Goal: Task Accomplishment & Management: Use online tool/utility

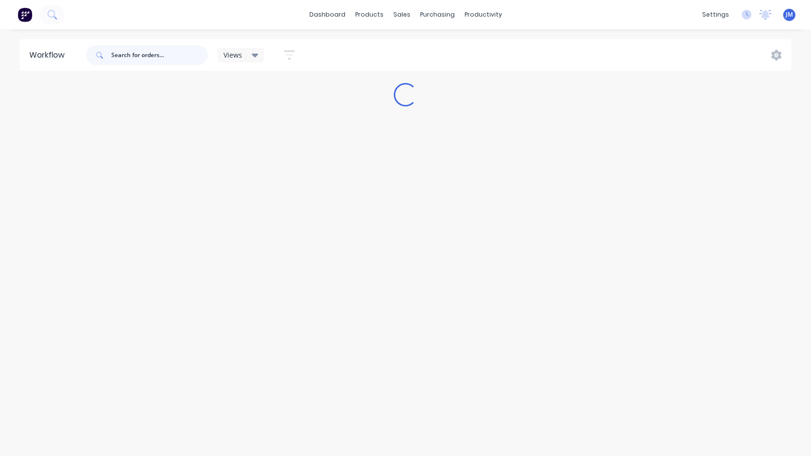
click at [169, 53] on input "text" at bounding box center [159, 55] width 97 height 20
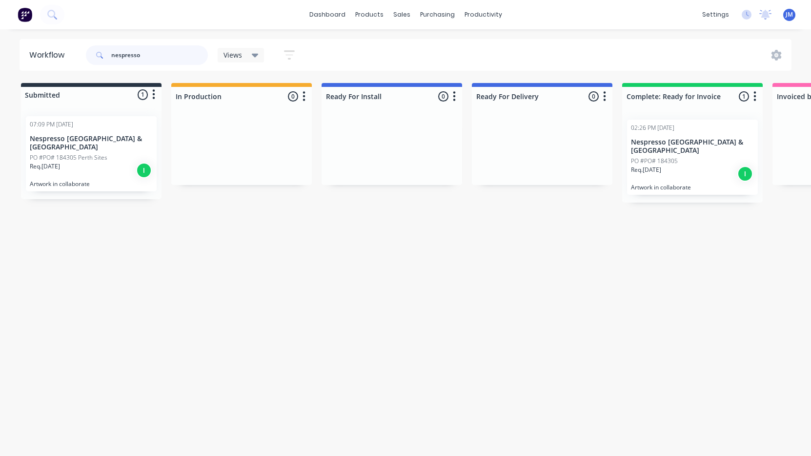
type input "nespresso"
click at [69, 140] on p "Nespresso [GEOGRAPHIC_DATA] & [GEOGRAPHIC_DATA]" at bounding box center [91, 143] width 123 height 17
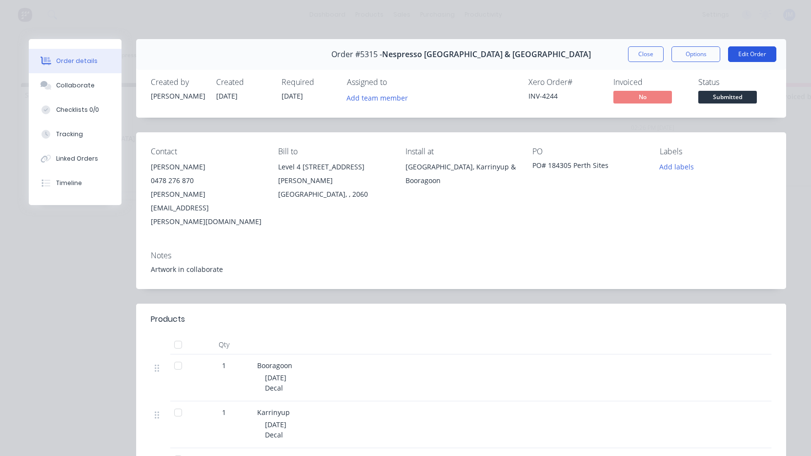
click at [757, 51] on button "Edit Order" at bounding box center [752, 54] width 48 height 16
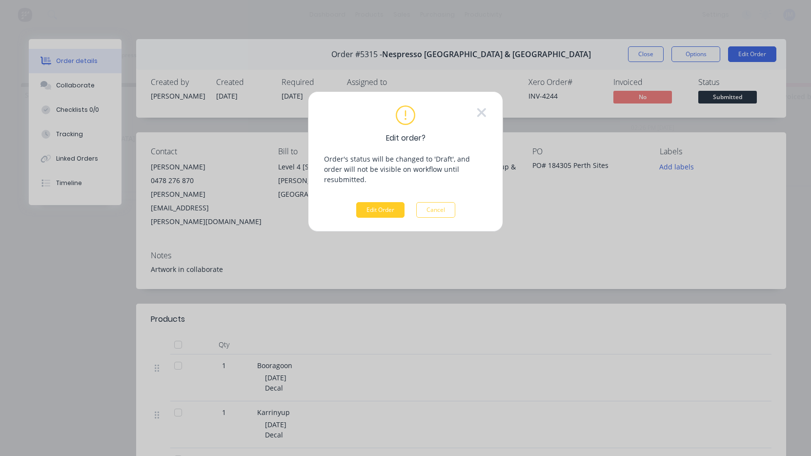
click at [391, 202] on button "Edit Order" at bounding box center [380, 210] width 48 height 16
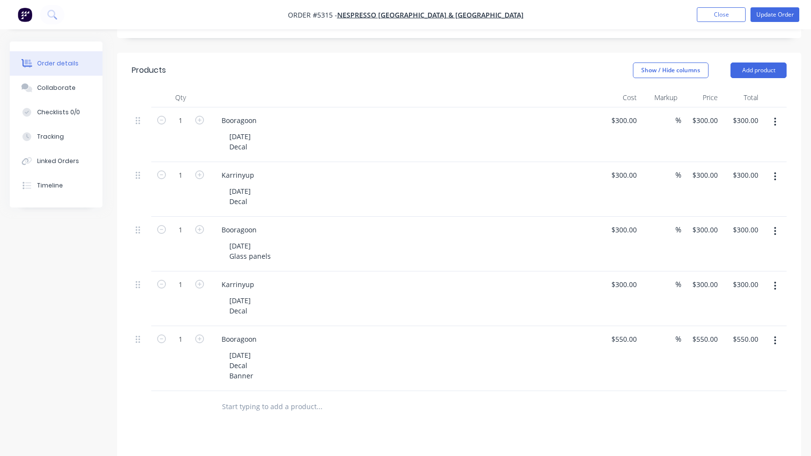
scroll to position [265, 0]
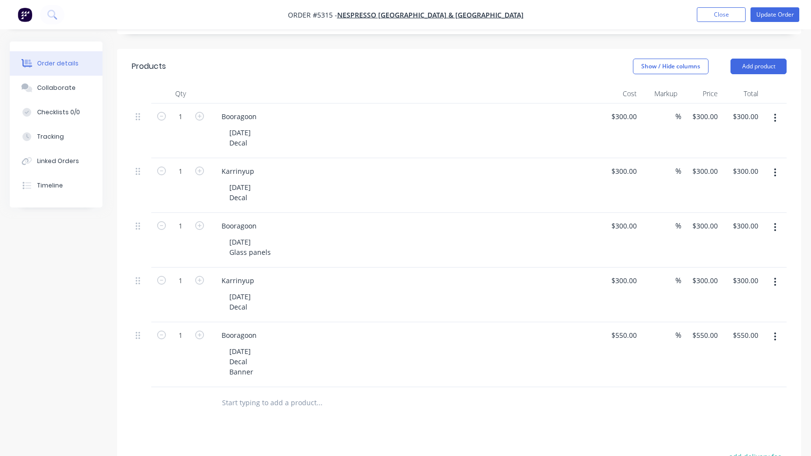
click at [774, 331] on icon "button" at bounding box center [775, 336] width 2 height 11
click at [750, 375] on div "Duplicate" at bounding box center [740, 382] width 75 height 14
click at [244, 409] on div "[DATE] Decal Banner" at bounding box center [242, 426] width 40 height 35
drag, startPoint x: 236, startPoint y: 372, endPoint x: 218, endPoint y: 372, distance: 18.5
click at [218, 387] on div "Booragoon [DATE] Decal Banner" at bounding box center [405, 419] width 390 height 65
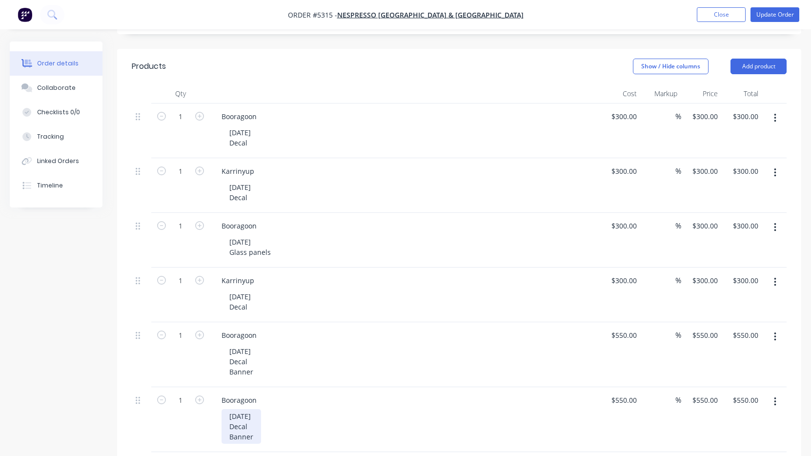
drag, startPoint x: 256, startPoint y: 396, endPoint x: 191, endPoint y: 396, distance: 64.9
click at [191, 396] on div "1 Booragoon [DATE] Decal Banner $550.00 $550.00 % $550.00 $550.00 $550.00 $550.…" at bounding box center [459, 419] width 655 height 65
click at [628, 393] on input "550" at bounding box center [625, 400] width 30 height 14
type input "$300.00"
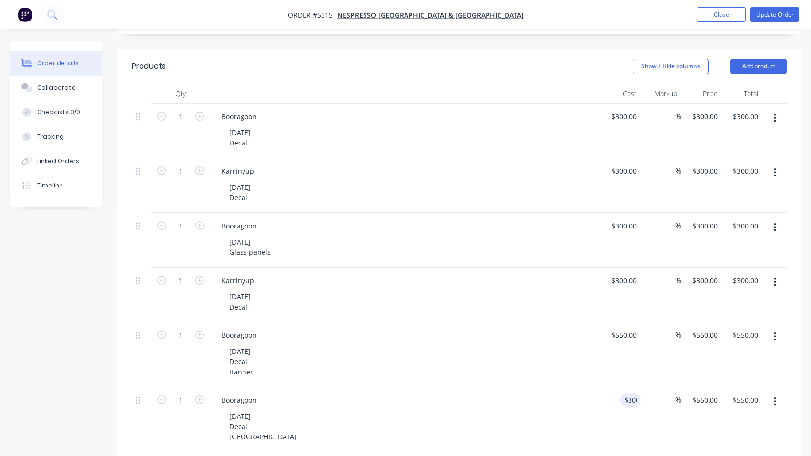
type input "$300.00"
click at [770, 17] on button "Update Order" at bounding box center [774, 14] width 49 height 15
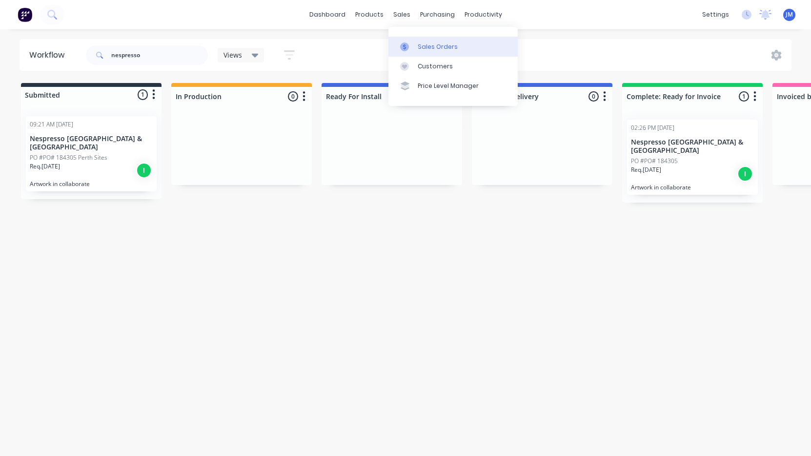
click at [431, 46] on div "Sales Orders" at bounding box center [438, 46] width 40 height 9
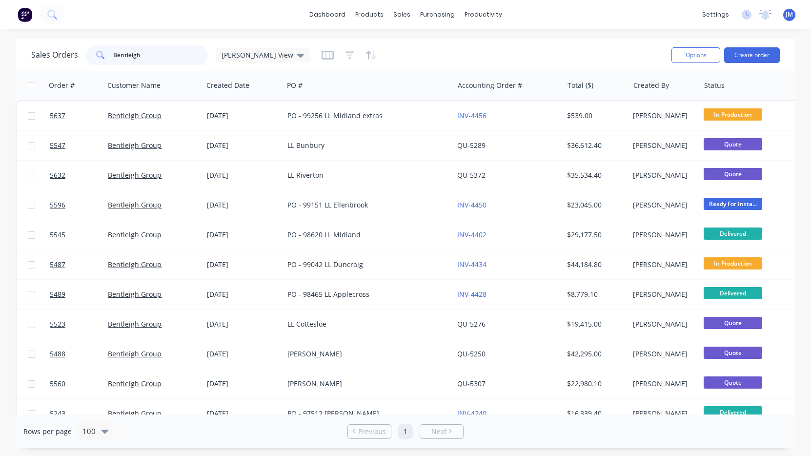
click at [154, 61] on input "Bentleigh" at bounding box center [160, 55] width 95 height 20
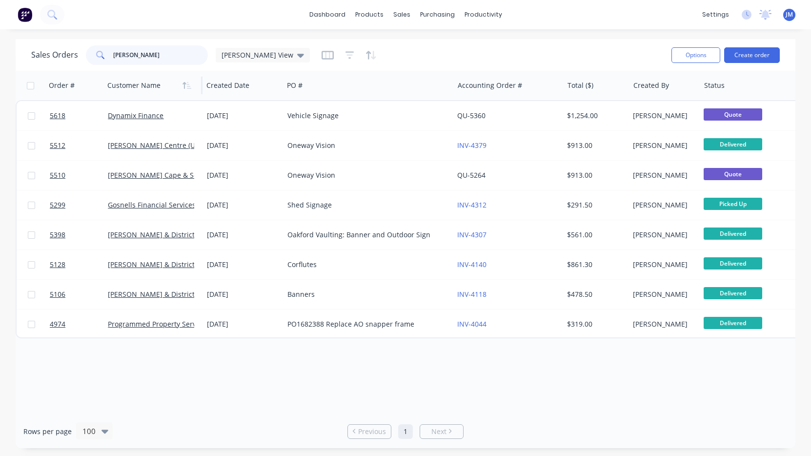
type input "[PERSON_NAME]"
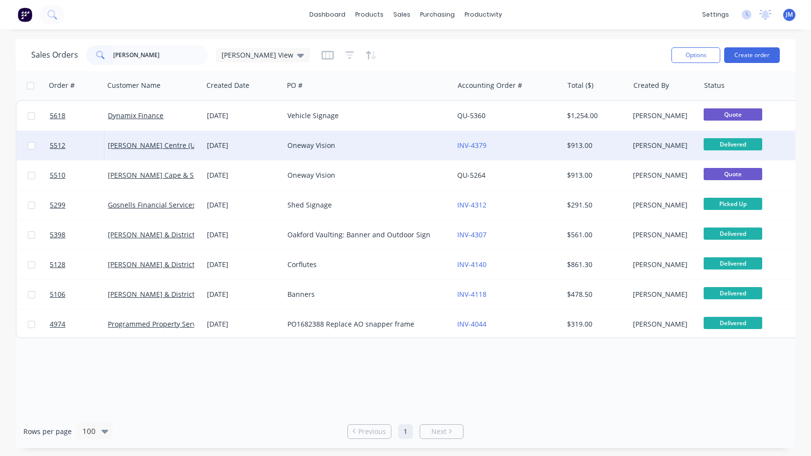
click at [164, 150] on div "[PERSON_NAME] Centre (Universal Property Pty Ltd (ATFT S & J White Family Trust)" at bounding box center [153, 145] width 99 height 29
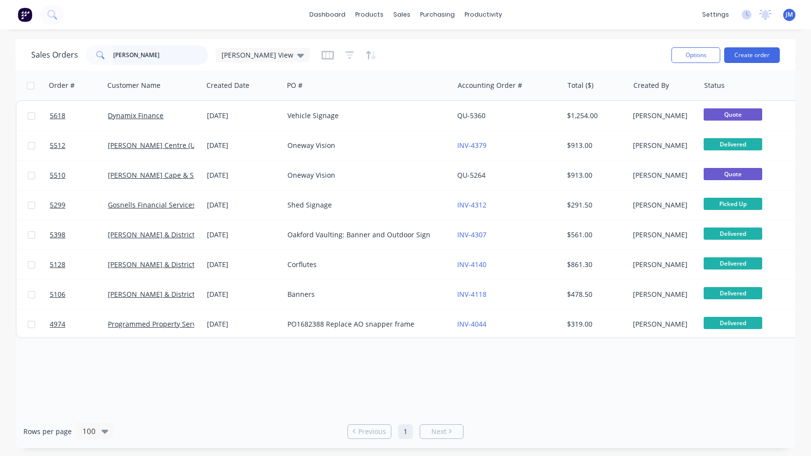
click at [161, 53] on input "[PERSON_NAME]" at bounding box center [160, 55] width 95 height 20
type input "[PERSON_NAME][GEOGRAPHIC_DATA]"
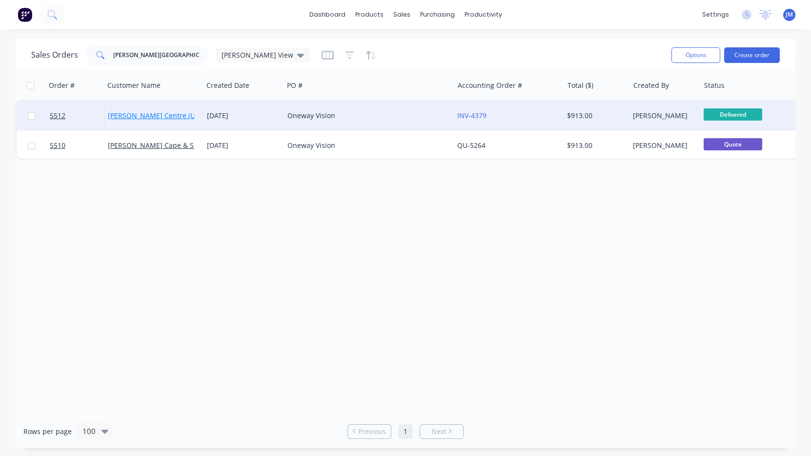
click at [154, 120] on link "[PERSON_NAME] Centre (Universal Property Pty Ltd (ATFT S & J White Family Trust)" at bounding box center [242, 115] width 268 height 9
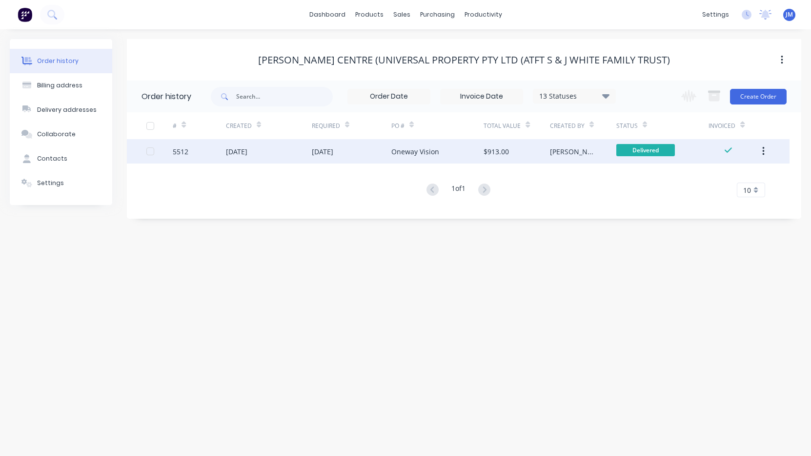
click at [576, 154] on div "[PERSON_NAME]" at bounding box center [583, 151] width 66 height 24
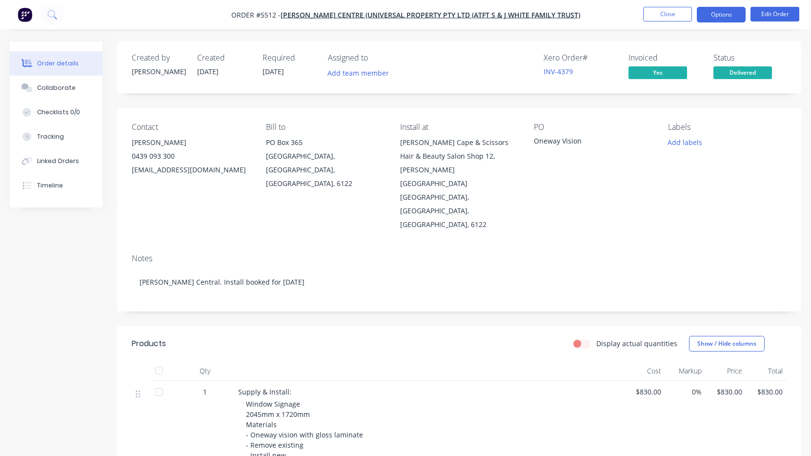
click at [732, 17] on button "Options" at bounding box center [721, 15] width 49 height 16
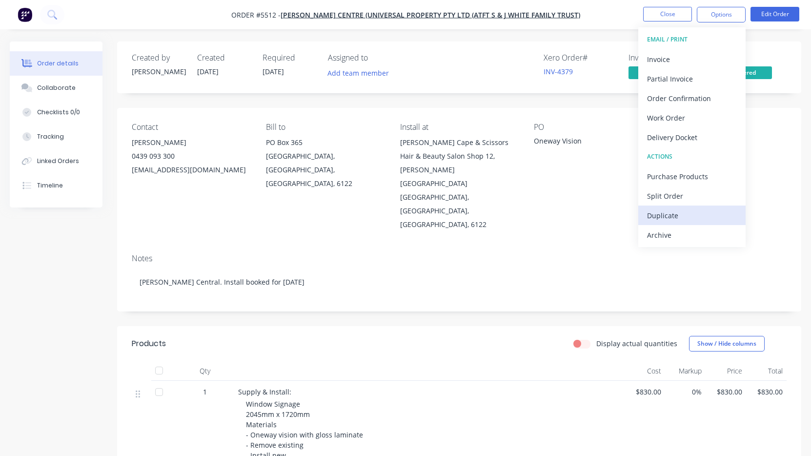
click at [682, 210] on div "Duplicate" at bounding box center [692, 215] width 90 height 14
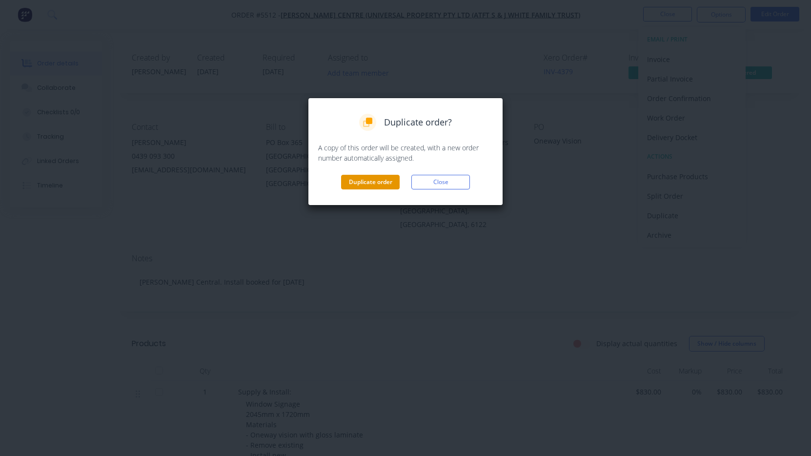
click at [385, 186] on button "Duplicate order" at bounding box center [370, 182] width 59 height 15
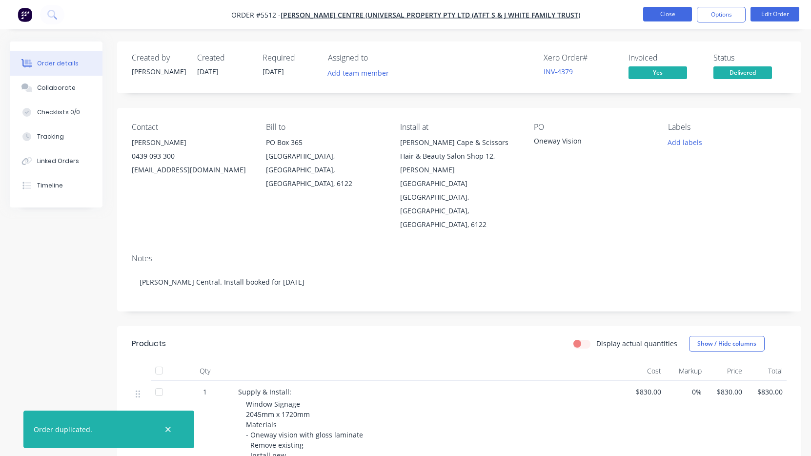
click at [670, 15] on button "Close" at bounding box center [667, 14] width 49 height 15
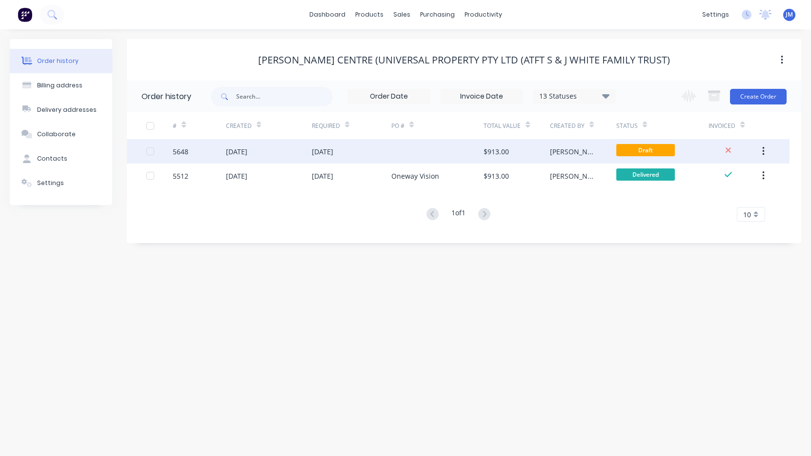
click at [378, 154] on div "[DATE]" at bounding box center [352, 151] width 80 height 24
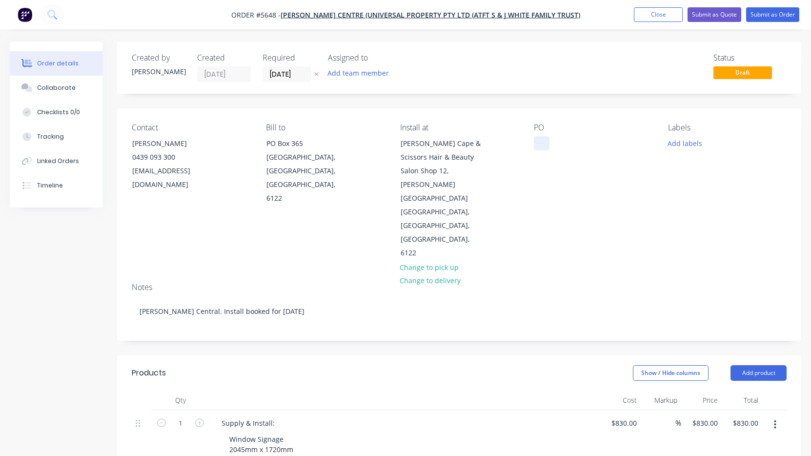
click at [539, 139] on div at bounding box center [542, 143] width 16 height 14
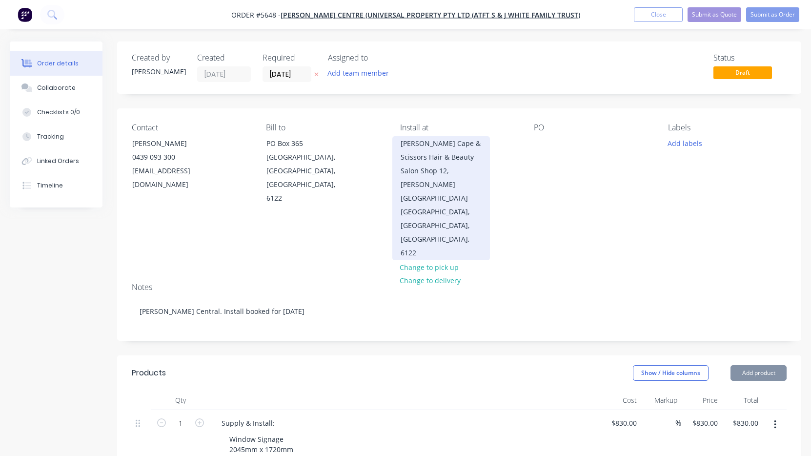
click at [455, 167] on div "[PERSON_NAME] Cape & Scissors Hair & Beauty Salon Shop 12, [PERSON_NAME][GEOGRA…" at bounding box center [441, 171] width 81 height 68
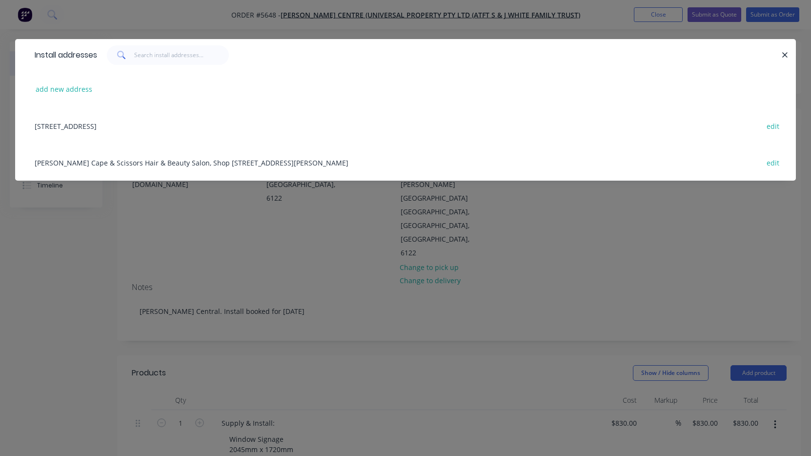
click at [110, 128] on div "PO Box 365, [GEOGRAPHIC_DATA], [GEOGRAPHIC_DATA], [GEOGRAPHIC_DATA], 6122 edit" at bounding box center [405, 125] width 751 height 37
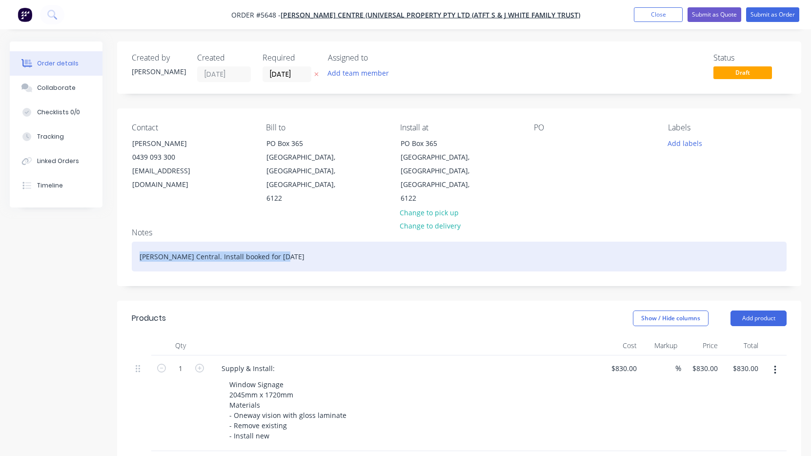
drag, startPoint x: 283, startPoint y: 231, endPoint x: 72, endPoint y: 224, distance: 210.9
click at [72, 224] on div "Created by [PERSON_NAME] Created [DATE] Required [DATE] Assigned to Add team me…" at bounding box center [405, 416] width 791 height 750
drag, startPoint x: 202, startPoint y: 231, endPoint x: 110, endPoint y: 231, distance: 92.2
click at [110, 231] on div "Created by [PERSON_NAME] Created [DATE] Required [DATE] Assigned to Add team me…" at bounding box center [405, 416] width 791 height 750
copy div "Pharmacy Signage"
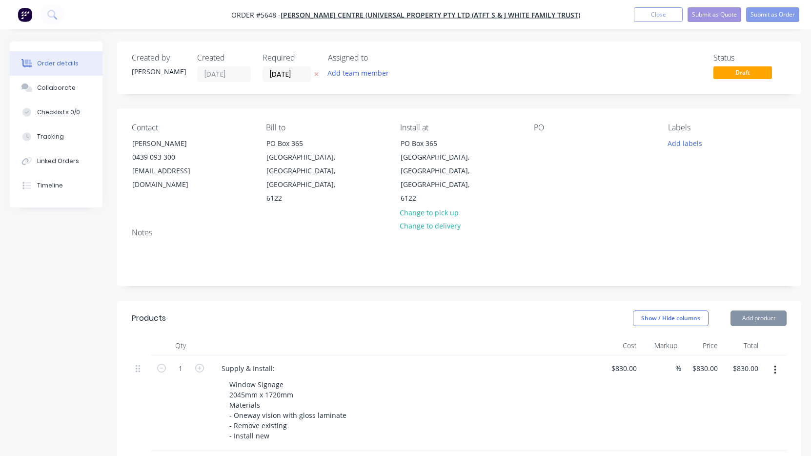
click at [535, 150] on div "PO" at bounding box center [593, 164] width 119 height 82
click at [535, 146] on div at bounding box center [542, 143] width 16 height 14
paste div
click at [311, 361] on div "Supply & Install:" at bounding box center [405, 368] width 383 height 14
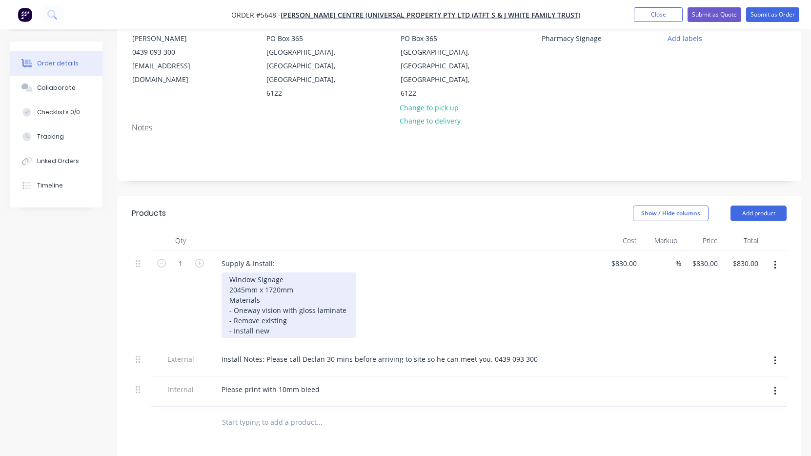
scroll to position [105, 0]
drag, startPoint x: 285, startPoint y: 252, endPoint x: 226, endPoint y: 251, distance: 59.5
click at [226, 272] on div "Window Signage 2045mm x 1720mm Materials - Oneway vision with gloss laminate - …" at bounding box center [289, 304] width 135 height 65
click at [284, 272] on div "Window Signage 2045mm x 1720mm Materials - Oneway vision with gloss laminate - …" at bounding box center [289, 304] width 135 height 65
drag, startPoint x: 285, startPoint y: 254, endPoint x: 198, endPoint y: 254, distance: 87.3
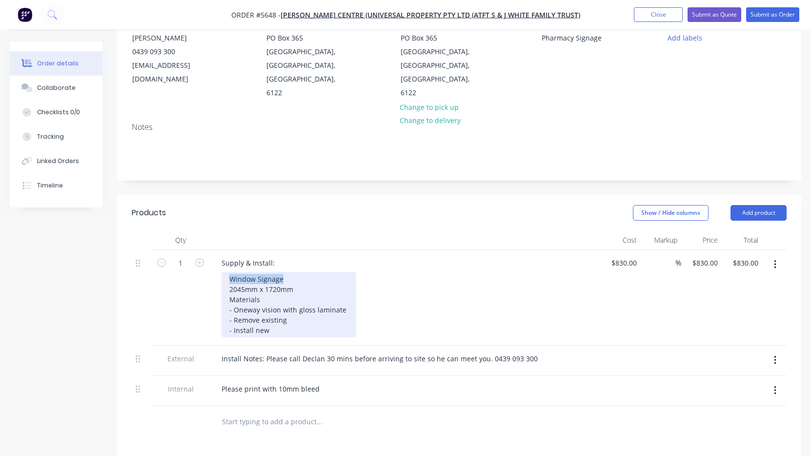
click at [198, 254] on div "1 Supply & Install: Window Signage 2045mm x 1720mm Materials - Oneway vision wi…" at bounding box center [459, 298] width 655 height 96
paste div
drag, startPoint x: 247, startPoint y: 262, endPoint x: 193, endPoint y: 263, distance: 54.2
click at [193, 263] on div "1 Supply & Install: Product bay signage 2045mm x 1720mm Materials - Oneway visi…" at bounding box center [459, 298] width 655 height 96
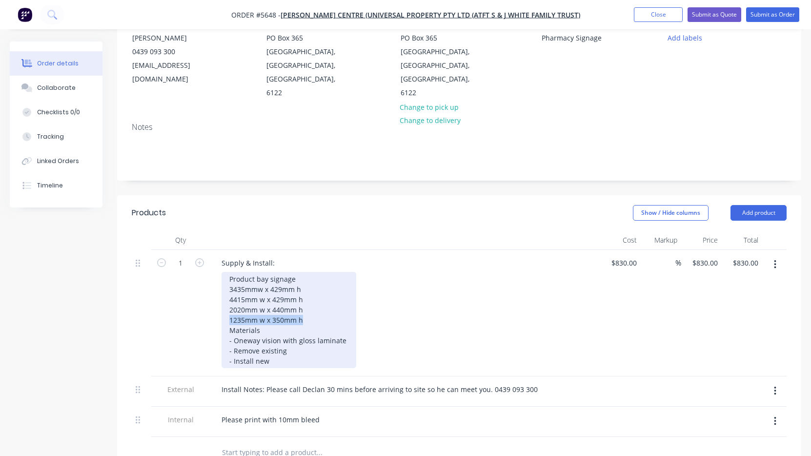
drag, startPoint x: 318, startPoint y: 295, endPoint x: 204, endPoint y: 292, distance: 113.7
click at [204, 292] on div "1 Supply & Install: Product bay signage 3435mmw x 429mm h 4415mm w x 429mm h 20…" at bounding box center [459, 313] width 655 height 126
copy div "1235mm w x 350mm h"
click at [310, 291] on div "Product bay signage 3435mmw x 429mm h 4415mm w x 429mm h 2020mm w x 440mm h 123…" at bounding box center [289, 320] width 135 height 96
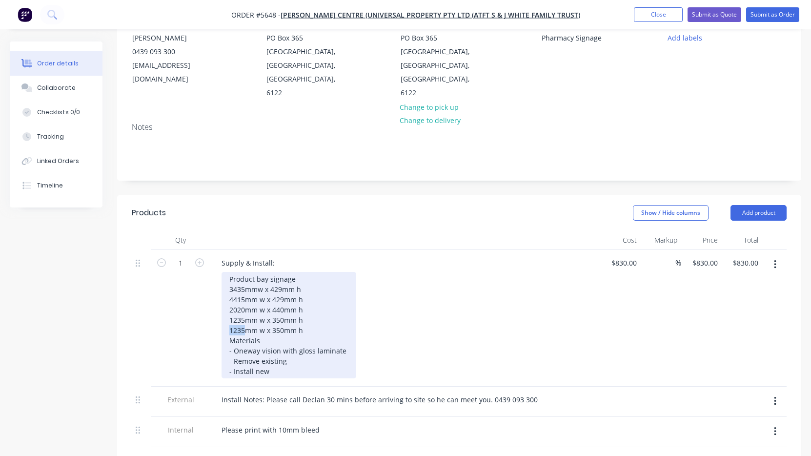
drag, startPoint x: 243, startPoint y: 302, endPoint x: 215, endPoint y: 302, distance: 28.8
click at [215, 302] on div "Supply & Install: Product bay signage 3435mmw x 429mm h 4415mm w x 429mm h 2020…" at bounding box center [405, 318] width 390 height 137
click at [332, 294] on div "Product bay signage 3435mmw x 429mm h 4415mm w x 429mm h 2020mm w x 440mm h 123…" at bounding box center [289, 325] width 135 height 106
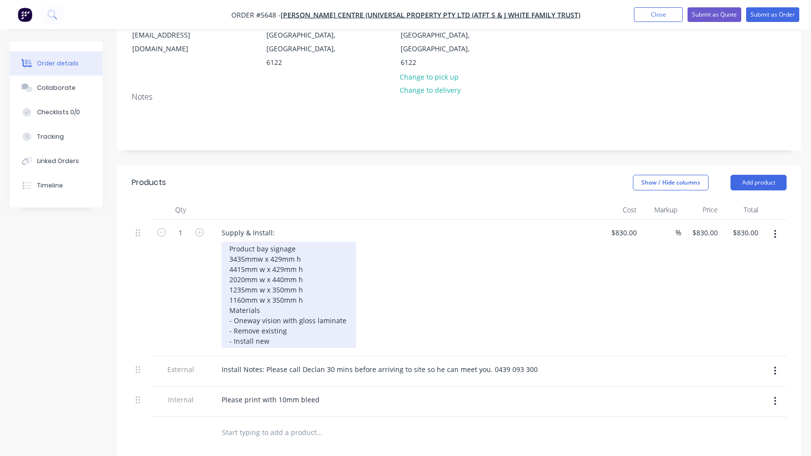
scroll to position [142, 0]
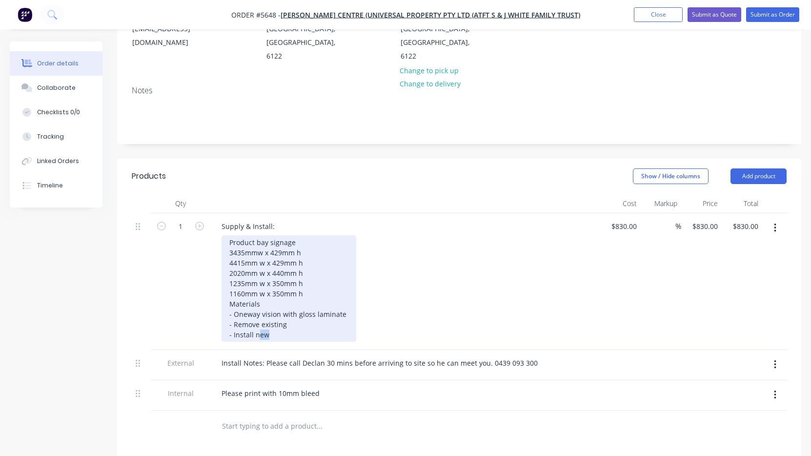
drag, startPoint x: 295, startPoint y: 308, endPoint x: 257, endPoint y: 308, distance: 38.5
click at [257, 308] on div "Product bay signage 3435mmw x 429mm h 4415mm w x 429mm h 2020mm w x 440mm h 123…" at bounding box center [289, 288] width 135 height 106
drag, startPoint x: 294, startPoint y: 300, endPoint x: 291, endPoint y: 294, distance: 6.5
click at [291, 300] on div "Product bay signage 3435mmw x 429mm h 4415mm w x 429mm h 2020mm w x 440mm h 123…" at bounding box center [289, 288] width 135 height 106
drag, startPoint x: 341, startPoint y: 289, endPoint x: 233, endPoint y: 286, distance: 107.4
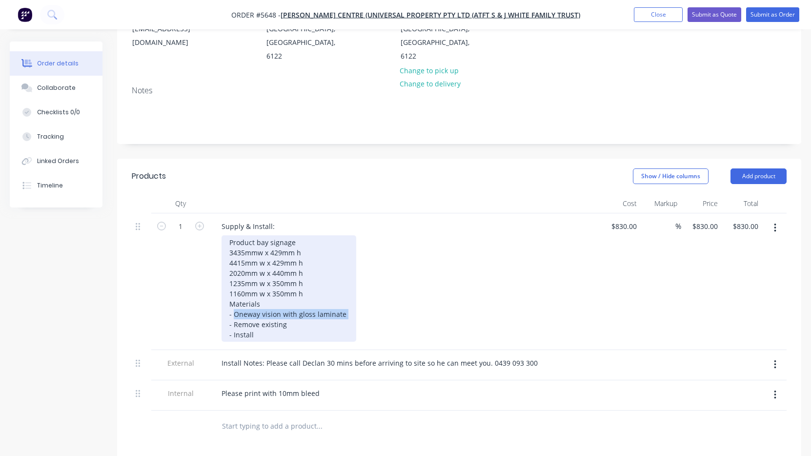
click at [233, 286] on div "Product bay signage 3435mmw x 429mm h 4415mm w x 429mm h 2020mm w x 440mm h 123…" at bounding box center [289, 288] width 135 height 106
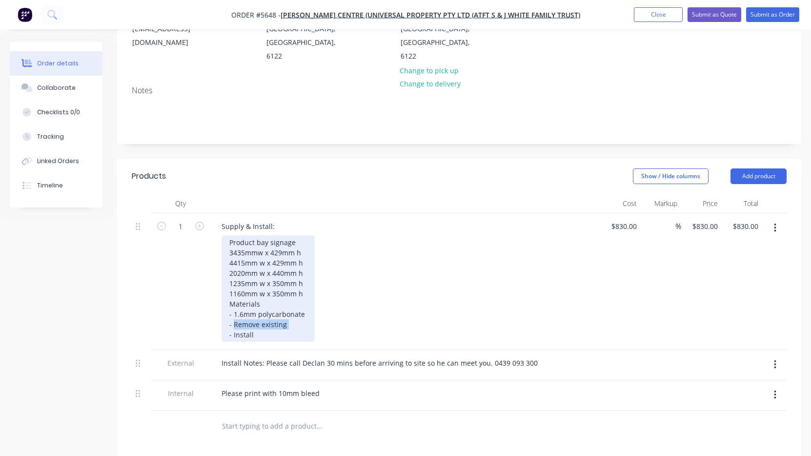
drag, startPoint x: 288, startPoint y: 298, endPoint x: 235, endPoint y: 297, distance: 53.2
click at [235, 297] on div "Product bay signage 3435mmw x 429mm h 4415mm w x 429mm h 2020mm w x 440mm h 123…" at bounding box center [268, 288] width 93 height 106
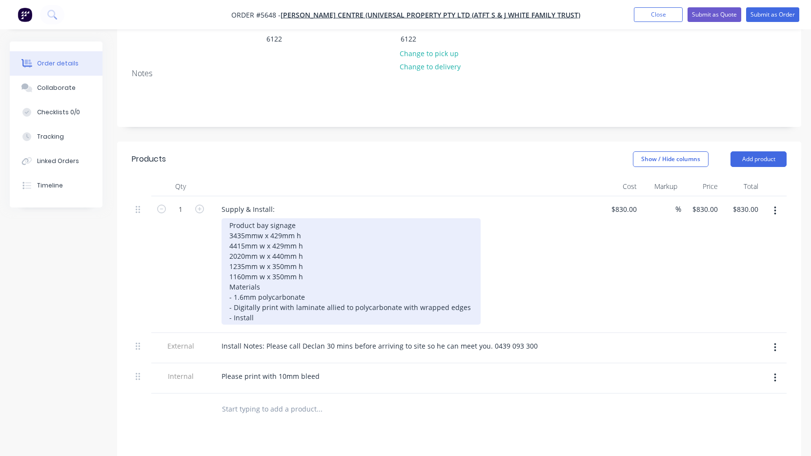
scroll to position [162, 0]
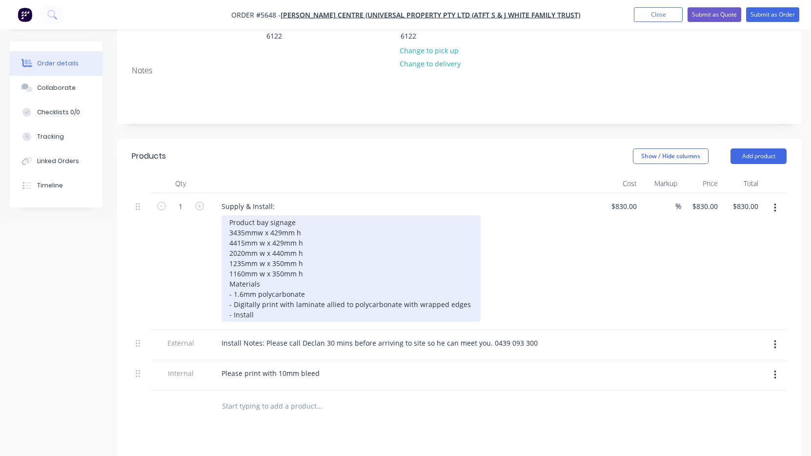
drag, startPoint x: 257, startPoint y: 209, endPoint x: 274, endPoint y: 228, distance: 25.6
click at [257, 215] on div "Product bay signage 3435mmw x 429mm h 4415mm w x 429mm h 2020mm w x 440mm h 123…" at bounding box center [351, 268] width 259 height 106
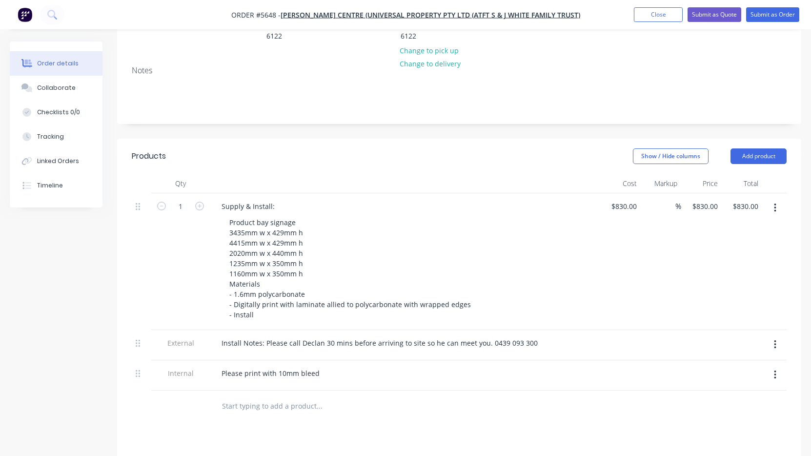
click at [453, 366] on div "Please print with 10mm bleed" at bounding box center [405, 373] width 383 height 14
click at [774, 202] on icon "button" at bounding box center [775, 207] width 2 height 11
click at [729, 246] on div "Duplicate" at bounding box center [740, 253] width 75 height 14
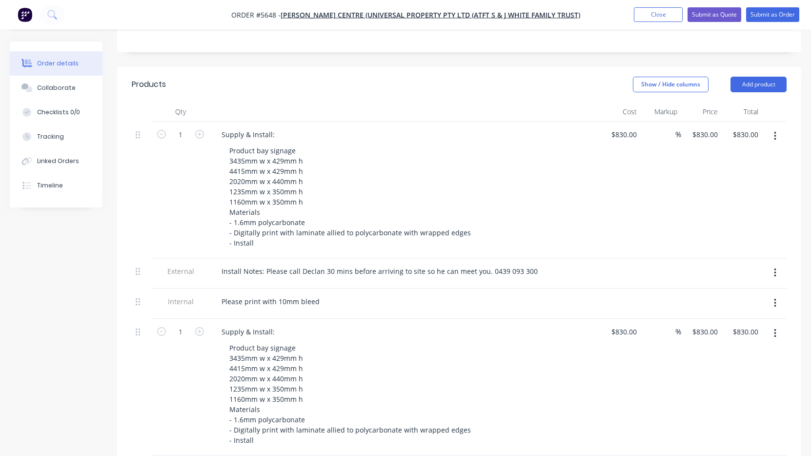
scroll to position [237, 0]
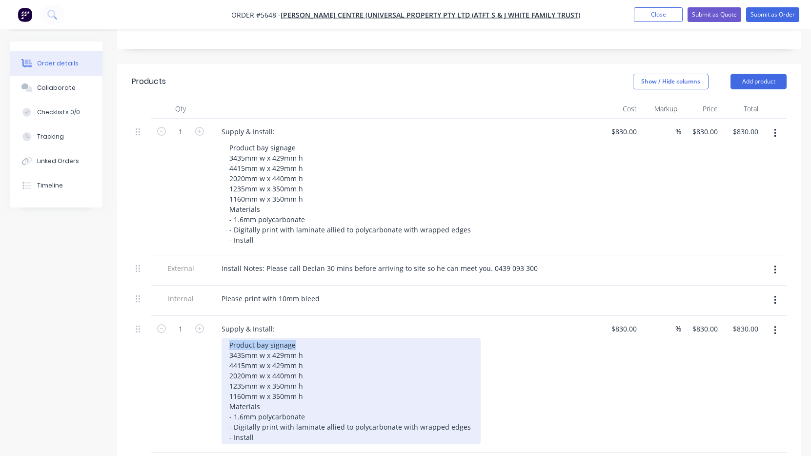
drag, startPoint x: 297, startPoint y: 317, endPoint x: 210, endPoint y: 317, distance: 86.9
click at [210, 317] on div "Supply & Install: Product bay signage 3435mm w x 429mm h 4415mm w x 429mm h 202…" at bounding box center [405, 384] width 390 height 137
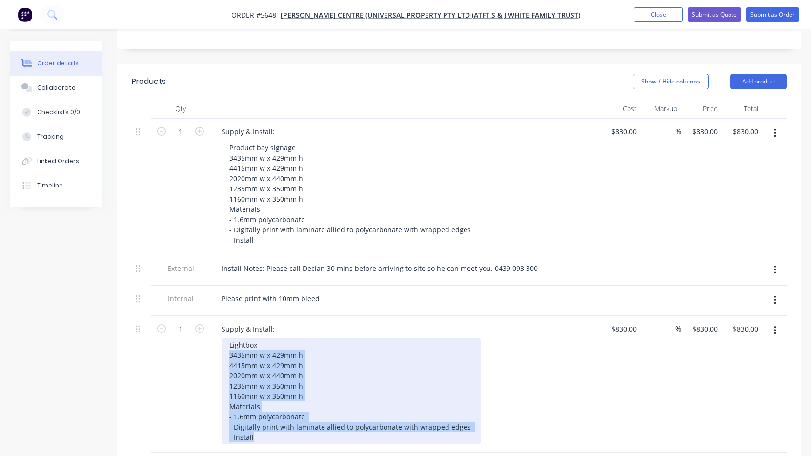
drag, startPoint x: 226, startPoint y: 325, endPoint x: 404, endPoint y: 445, distance: 215.0
click at [404, 445] on div "Qty Cost Markup Price Total 1 Supply & Install: Product bay signage 3435mm w x …" at bounding box center [459, 291] width 684 height 385
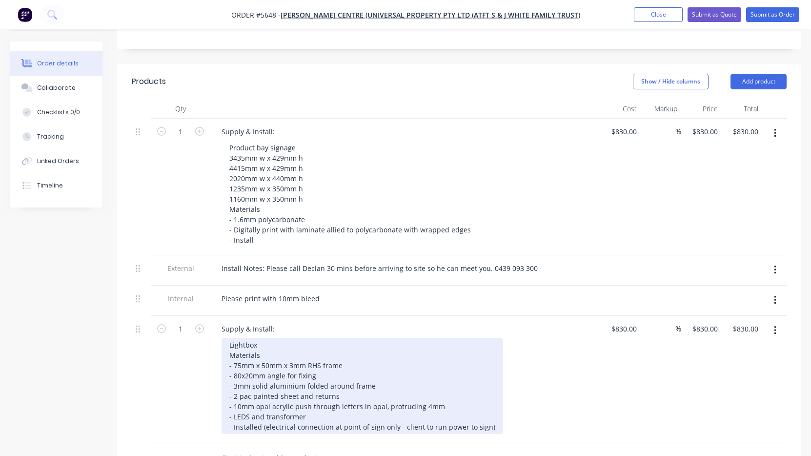
scroll to position [249, 0]
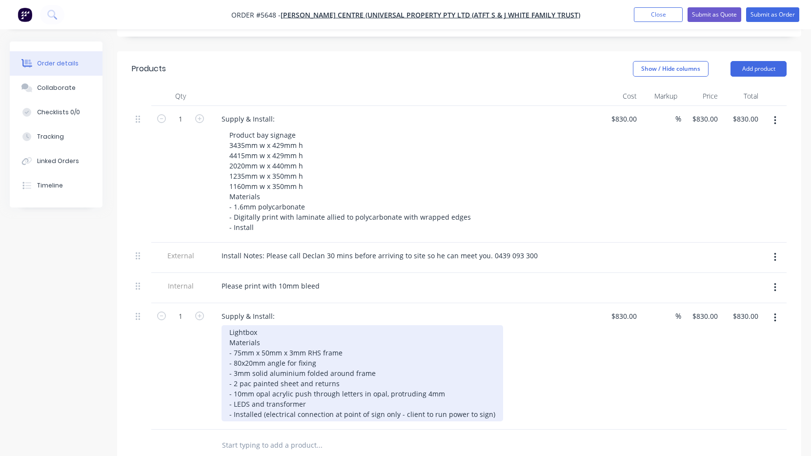
click at [276, 325] on div "Lightbox Materials - 75mm x 50mm x 3mm RHS frame - 80x20mm angle for fixing - 3…" at bounding box center [363, 373] width 282 height 96
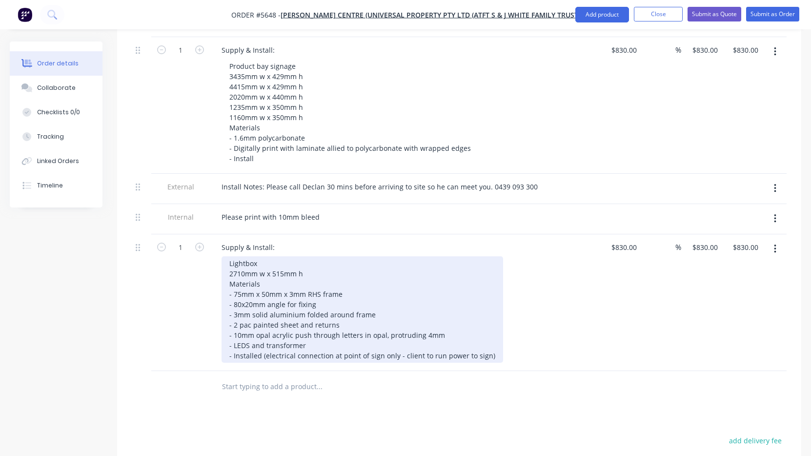
scroll to position [321, 0]
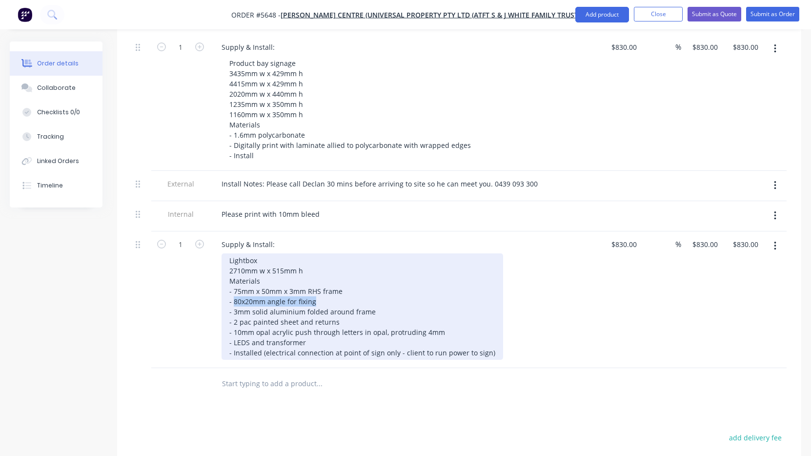
drag, startPoint x: 322, startPoint y: 273, endPoint x: 234, endPoint y: 272, distance: 87.8
click at [234, 272] on div "Lightbox 2710mm w x 515mm h Materials - 75mm x 50mm x 3mm RHS frame - 80x20mm a…" at bounding box center [363, 306] width 282 height 106
drag, startPoint x: 374, startPoint y: 284, endPoint x: 253, endPoint y: 281, distance: 121.5
click at [253, 281] on div "Lightbox 2710mm w x 515mm h Materials - 75mm x 50mm x 3mm RHS frame - custom an…" at bounding box center [363, 306] width 282 height 106
drag, startPoint x: 330, startPoint y: 294, endPoint x: 233, endPoint y: 294, distance: 97.1
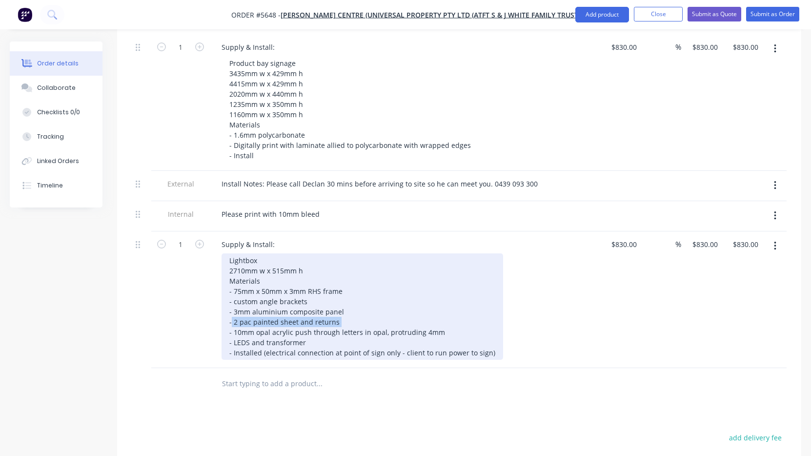
click at [233, 294] on div "Lightbox 2710mm w x 515mm h Materials - 75mm x 50mm x 3mm RHS frame - custom an…" at bounding box center [363, 306] width 282 height 106
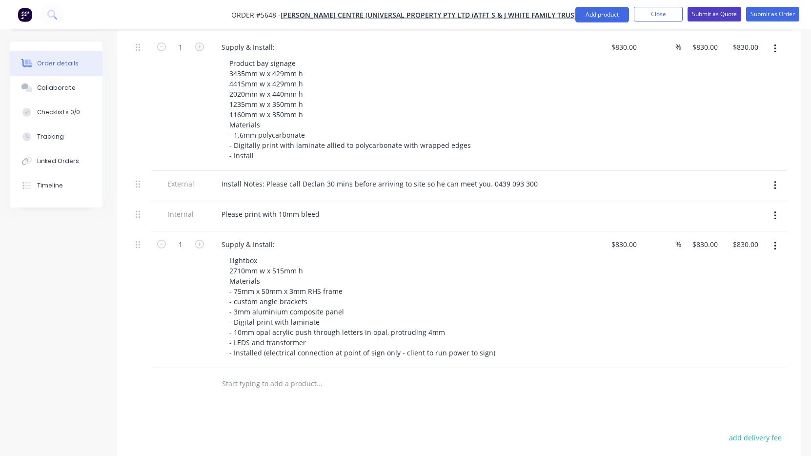
click at [703, 17] on button "Submit as Quote" at bounding box center [714, 14] width 54 height 15
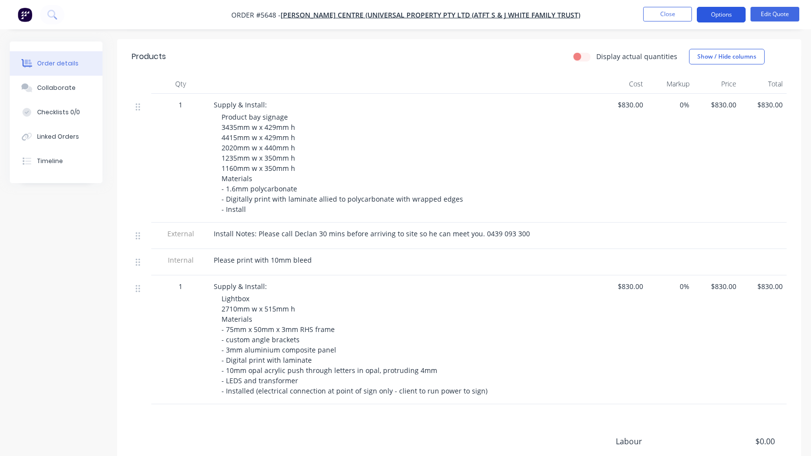
scroll to position [246, 0]
click at [316, 298] on div "Lightbox 2710mm w x 515mm h Materials - 75mm x 50mm x 3mm RHS frame - custom an…" at bounding box center [409, 344] width 375 height 102
click at [303, 328] on div "Lightbox 2710mm w x 515mm h Materials - 75mm x 50mm x 3mm RHS frame - custom an…" at bounding box center [409, 344] width 375 height 102
click at [778, 14] on button "Edit Quote" at bounding box center [774, 14] width 49 height 15
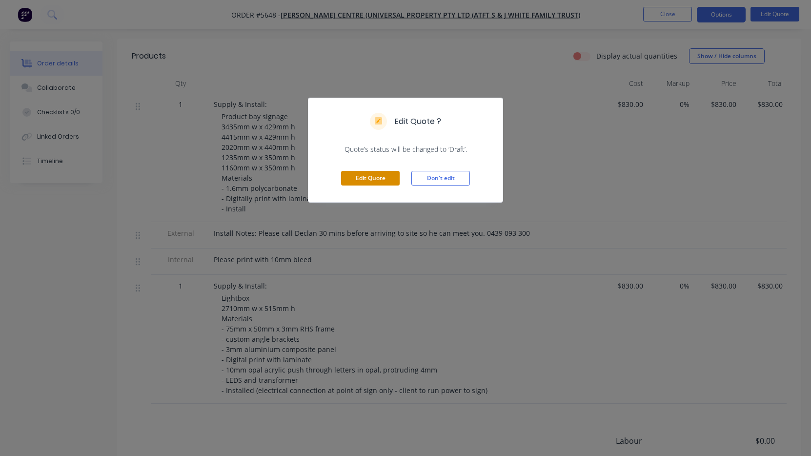
click at [359, 178] on button "Edit Quote" at bounding box center [370, 178] width 59 height 15
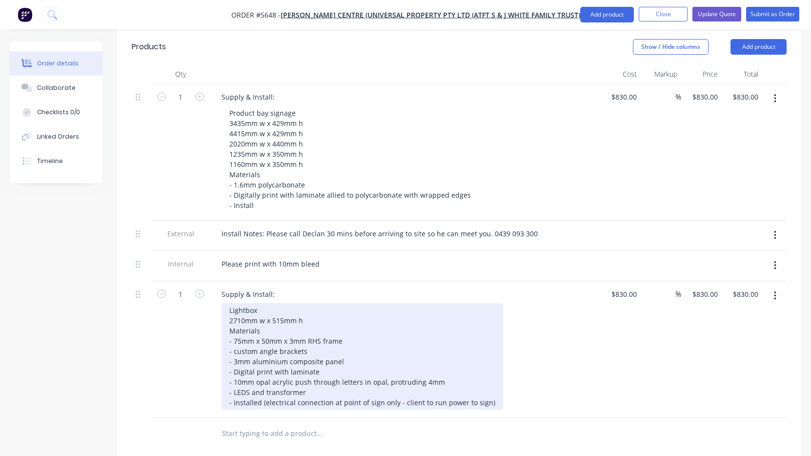
scroll to position [288, 0]
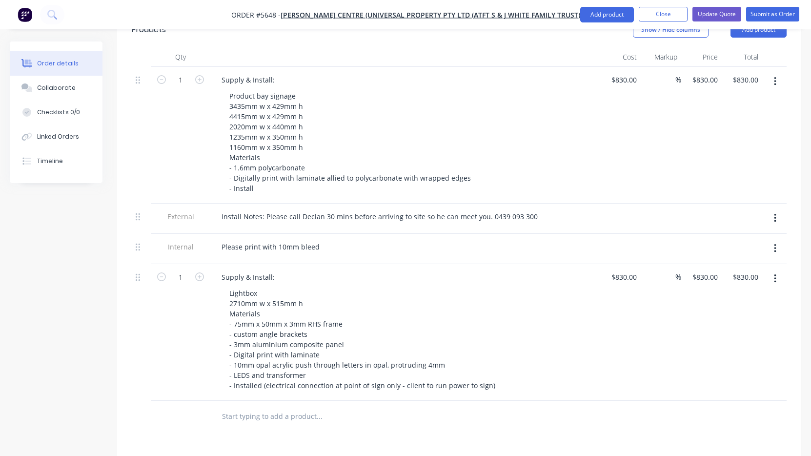
click at [775, 214] on icon "button" at bounding box center [775, 218] width 2 height 9
click at [753, 256] on div "Delete" at bounding box center [740, 263] width 75 height 14
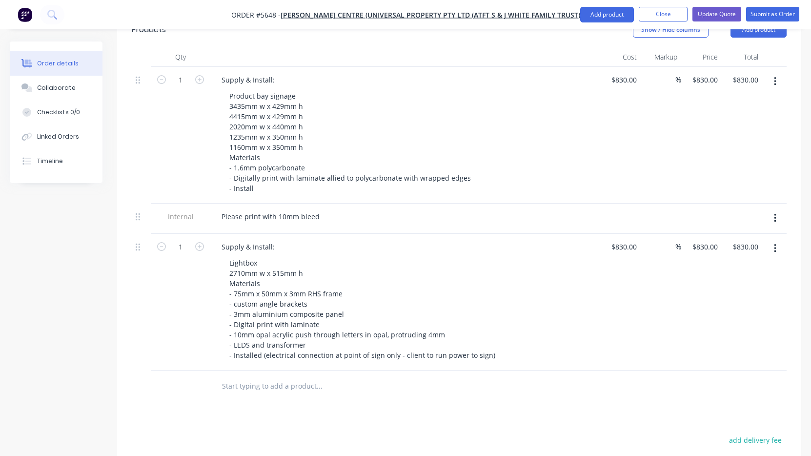
click at [775, 213] on icon "button" at bounding box center [775, 218] width 2 height 11
click at [762, 256] on div "Delete" at bounding box center [740, 263] width 75 height 14
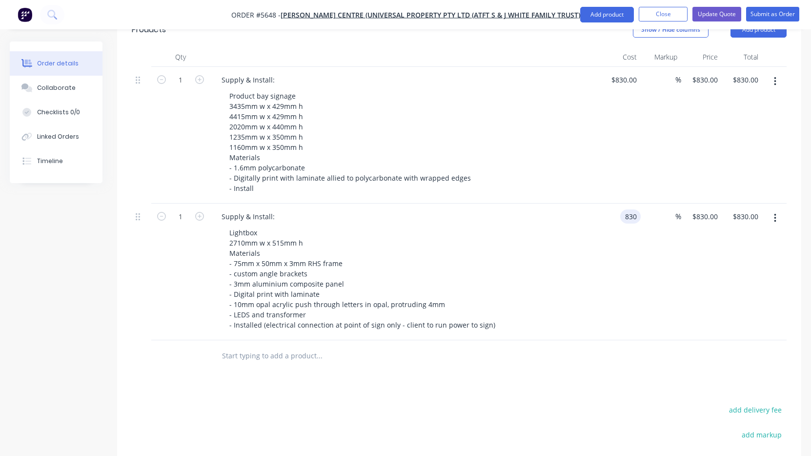
click at [621, 209] on div "830 830" at bounding box center [630, 216] width 20 height 14
type input "$6,764.00"
click at [590, 246] on div "Lightbox 2710mm w x 515mm h Materials - 75mm x 50mm x 3mm RHS frame - custom an…" at bounding box center [409, 278] width 375 height 106
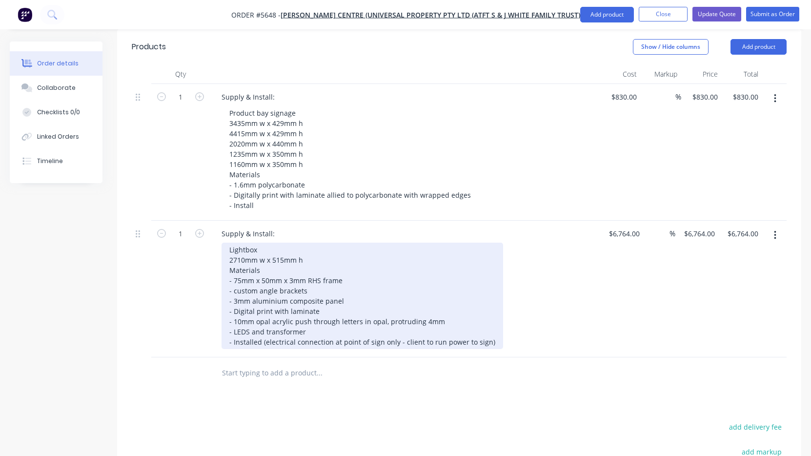
scroll to position [271, 0]
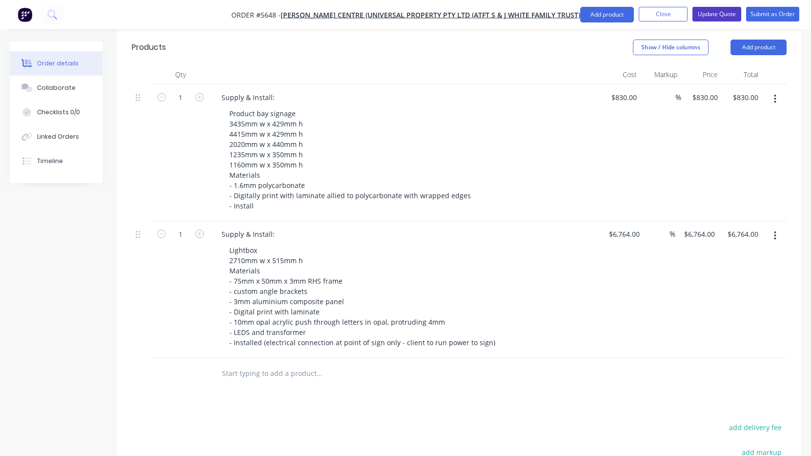
click at [720, 15] on button "Update Quote" at bounding box center [716, 14] width 49 height 15
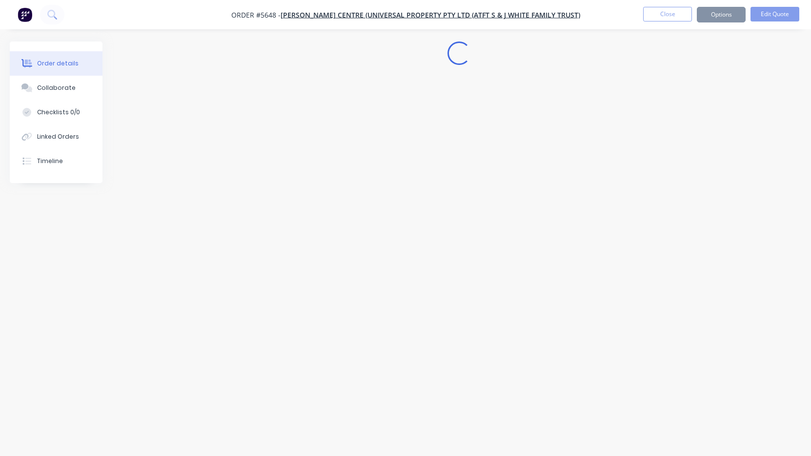
scroll to position [0, 0]
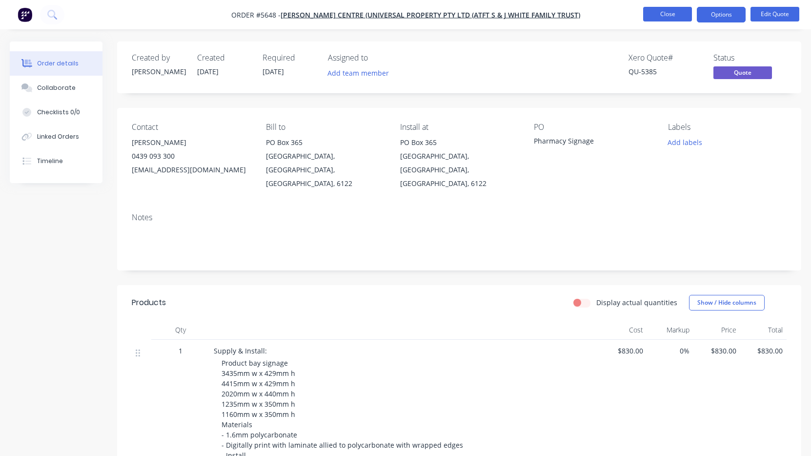
click at [673, 19] on button "Close" at bounding box center [667, 14] width 49 height 15
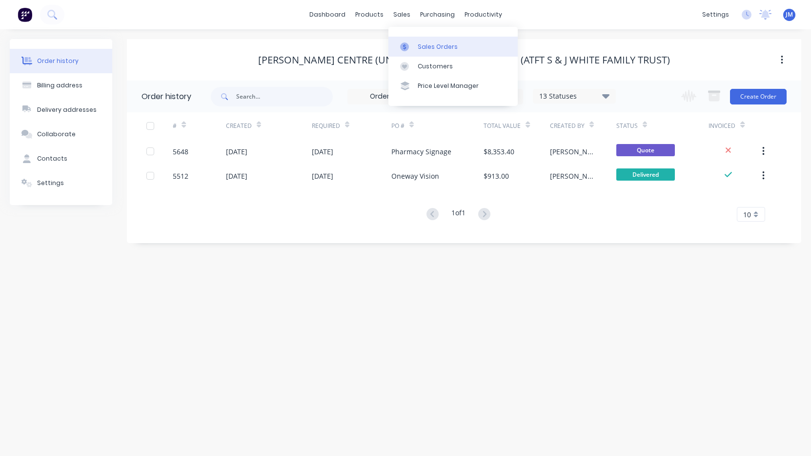
click at [419, 42] on div "Sales Orders" at bounding box center [438, 46] width 40 height 9
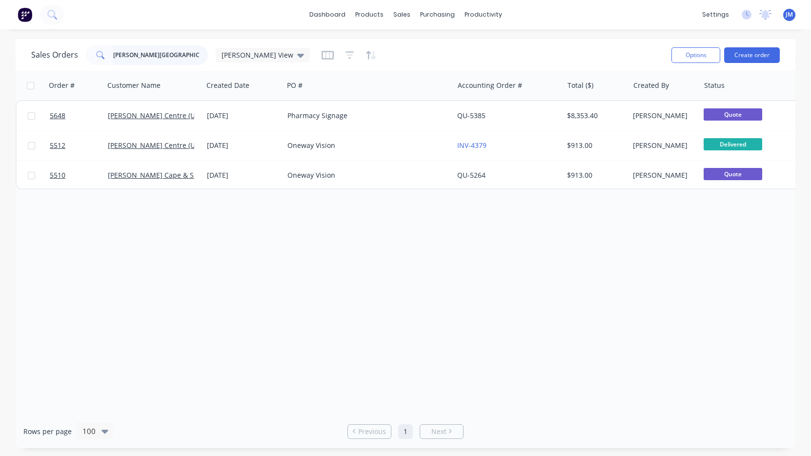
click at [182, 62] on input "[PERSON_NAME][GEOGRAPHIC_DATA]" at bounding box center [160, 55] width 95 height 20
click at [179, 61] on input "[PERSON_NAME][GEOGRAPHIC_DATA]" at bounding box center [160, 55] width 95 height 20
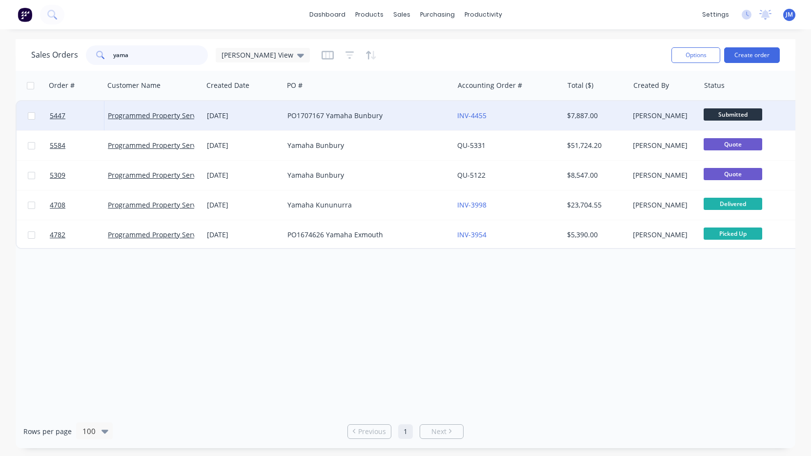
type input "yama"
click at [257, 121] on div "[DATE]" at bounding box center [243, 115] width 81 height 29
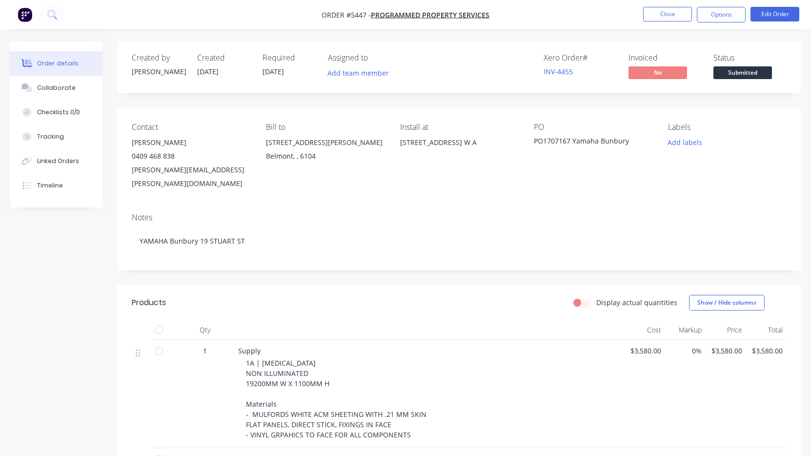
click at [739, 67] on span "Submitted" at bounding box center [742, 72] width 59 height 12
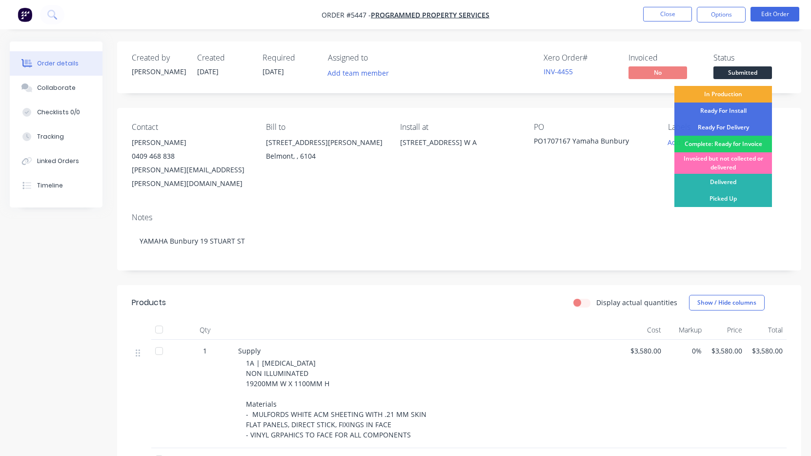
click at [733, 94] on div "In Production" at bounding box center [723, 94] width 98 height 17
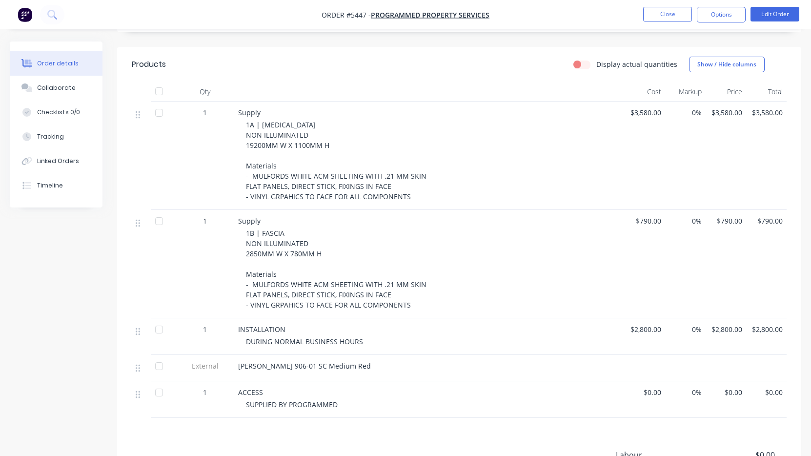
scroll to position [241, 0]
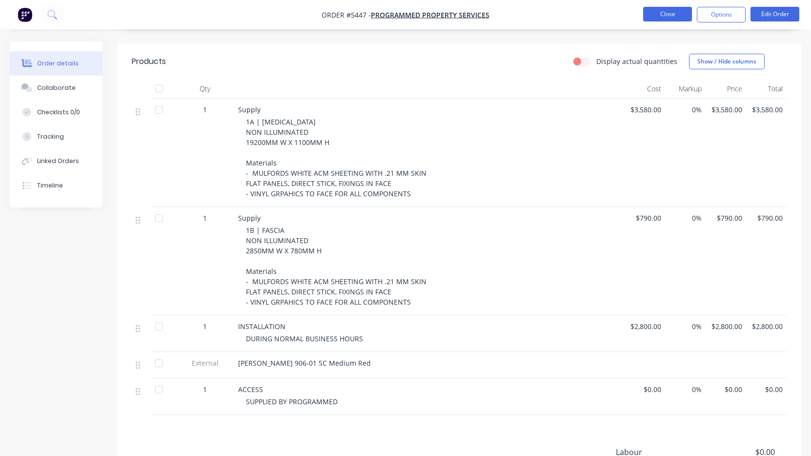
click at [664, 13] on button "Close" at bounding box center [667, 14] width 49 height 15
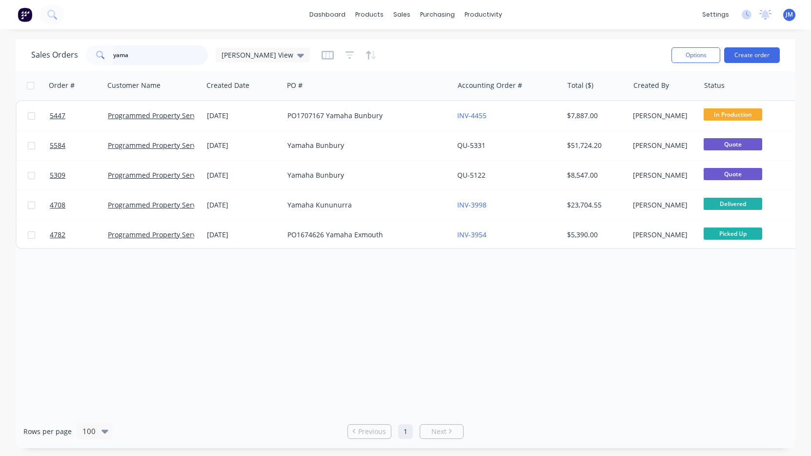
click at [157, 53] on input "yama" at bounding box center [160, 55] width 95 height 20
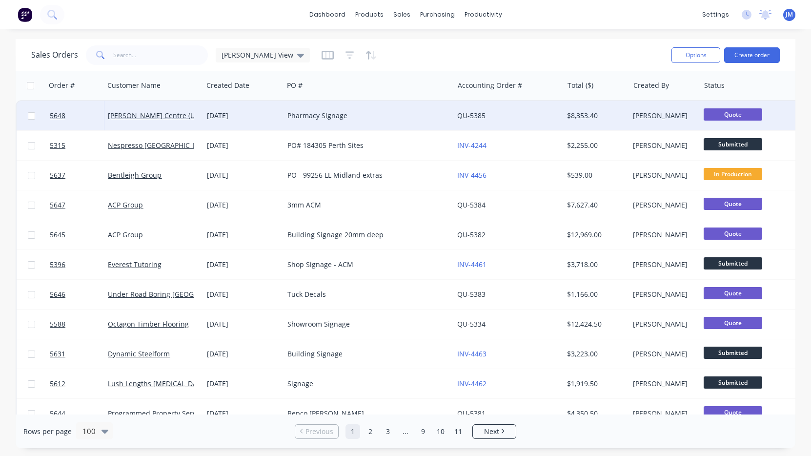
click at [239, 114] on div "[DATE]" at bounding box center [243, 116] width 73 height 10
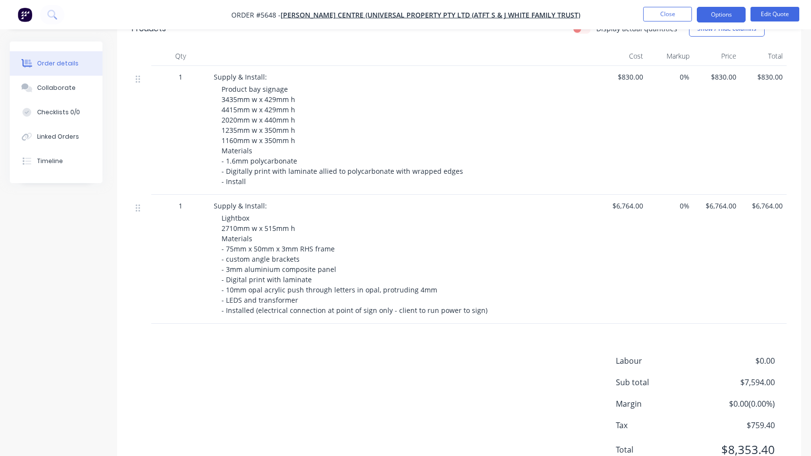
scroll to position [273, 0]
click at [375, 294] on span "Lightbox 2710mm w x 515mm h Materials - 75mm x 50mm x 3mm RHS frame - custom an…" at bounding box center [355, 264] width 266 height 101
click at [766, 12] on button "Edit Quote" at bounding box center [774, 14] width 49 height 15
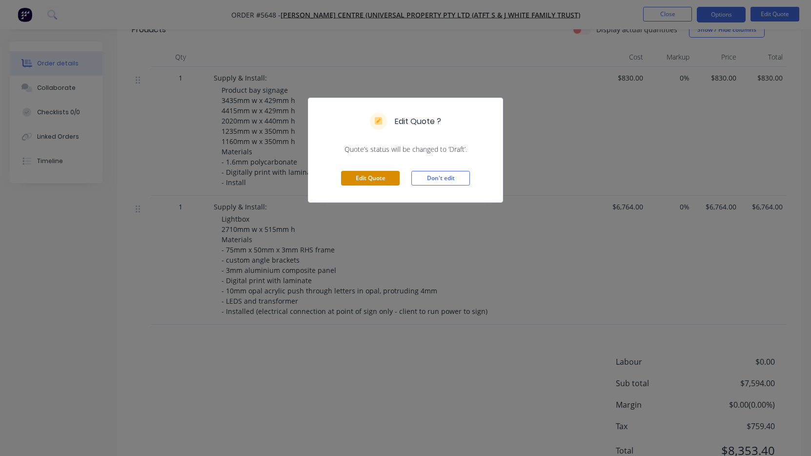
click at [376, 184] on button "Edit Quote" at bounding box center [370, 178] width 59 height 15
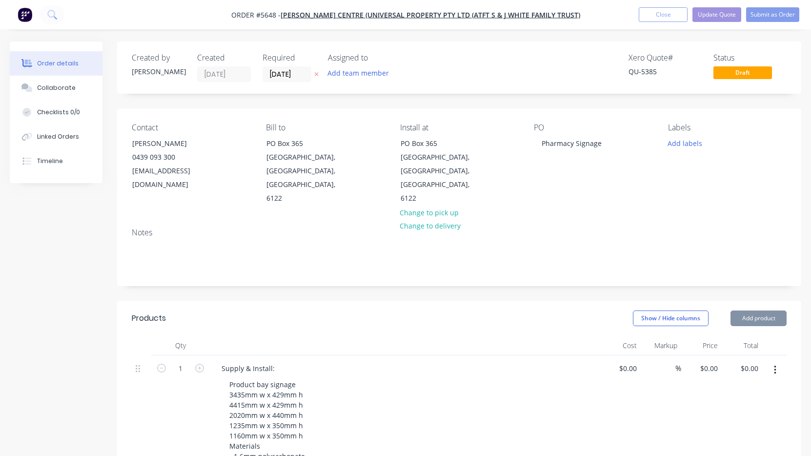
type input "$830.00"
type input "$6,764.00"
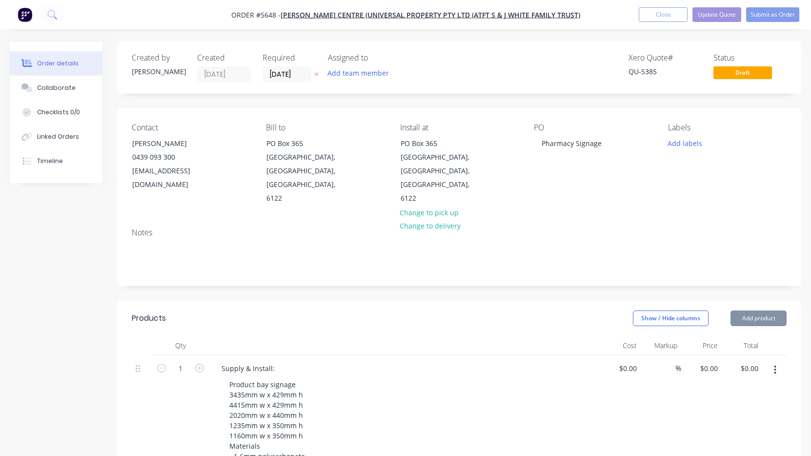
type input "$6,764.00"
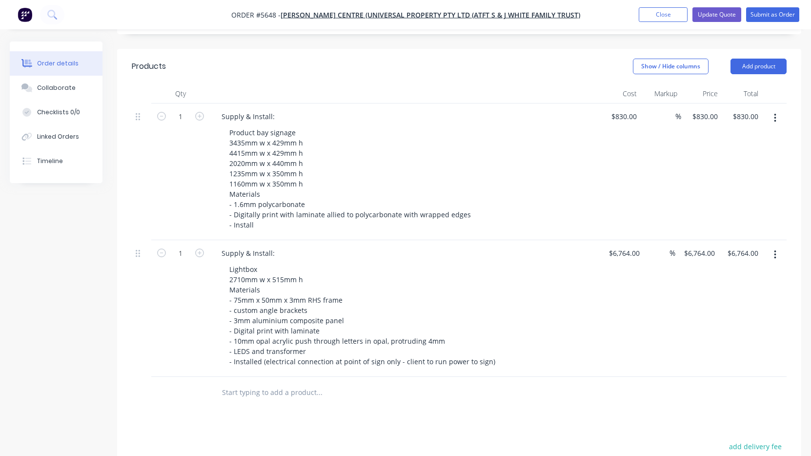
scroll to position [252, 0]
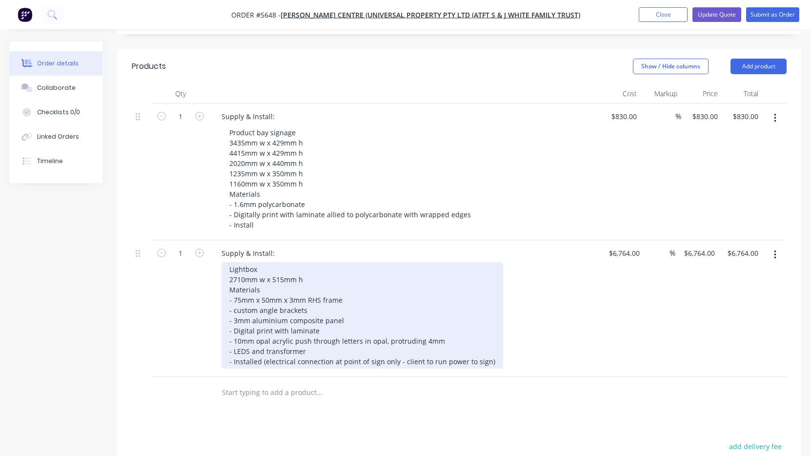
click at [487, 334] on div "Lightbox 2710mm w x 515mm h Materials - 75mm x 50mm x 3mm RHS frame - custom an…" at bounding box center [363, 315] width 282 height 106
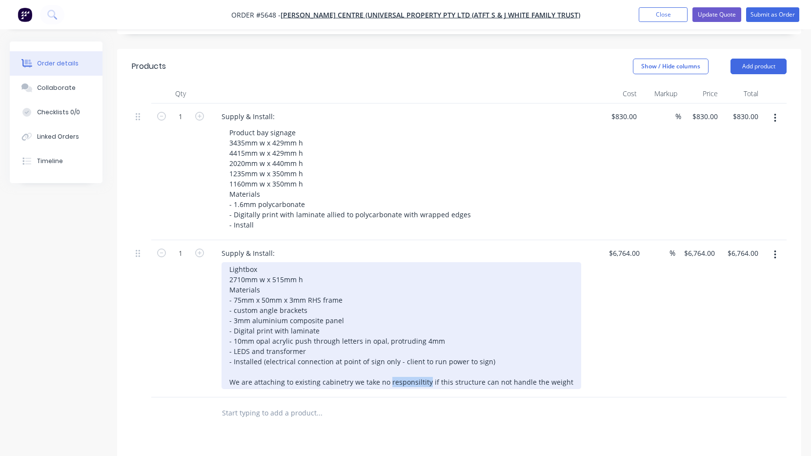
click at [402, 357] on div "Lightbox 2710mm w x 515mm h Materials - 75mm x 50mm x 3mm RHS frame - custom an…" at bounding box center [402, 325] width 360 height 127
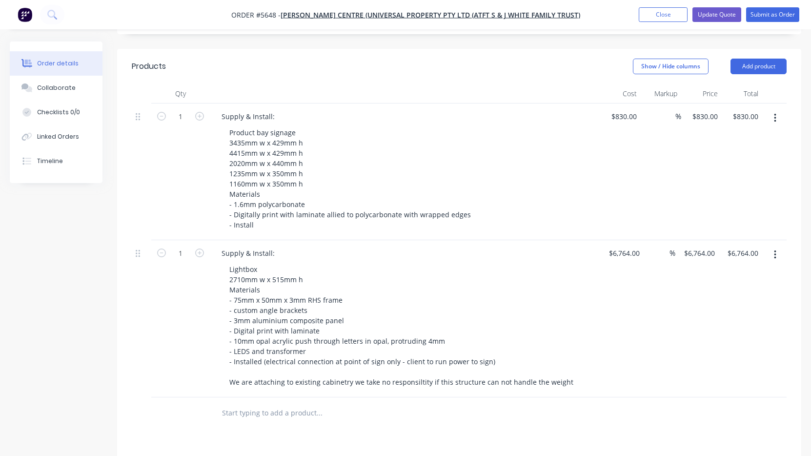
click at [421, 403] on div at bounding box center [360, 413] width 293 height 20
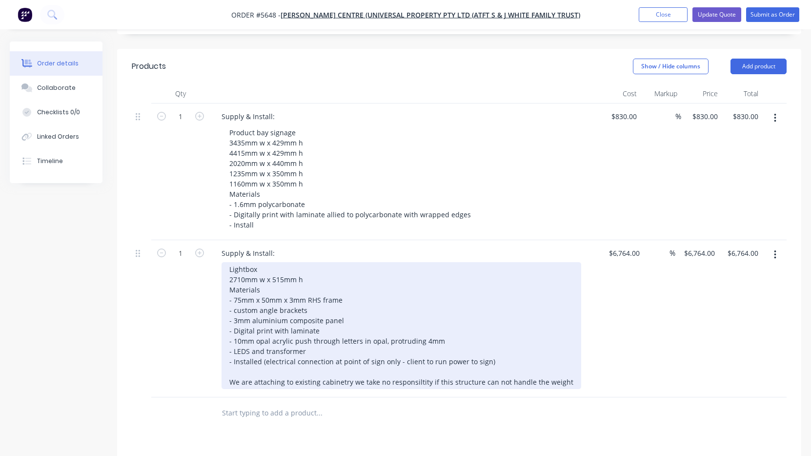
click at [404, 354] on div "Lightbox 2710mm w x 515mm h Materials - 75mm x 50mm x 3mm RHS frame - custom an…" at bounding box center [402, 325] width 360 height 127
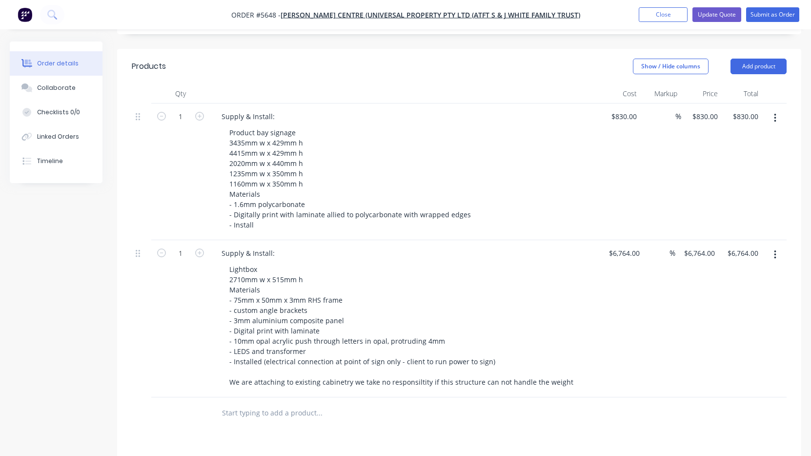
click at [435, 398] on div at bounding box center [385, 413] width 351 height 32
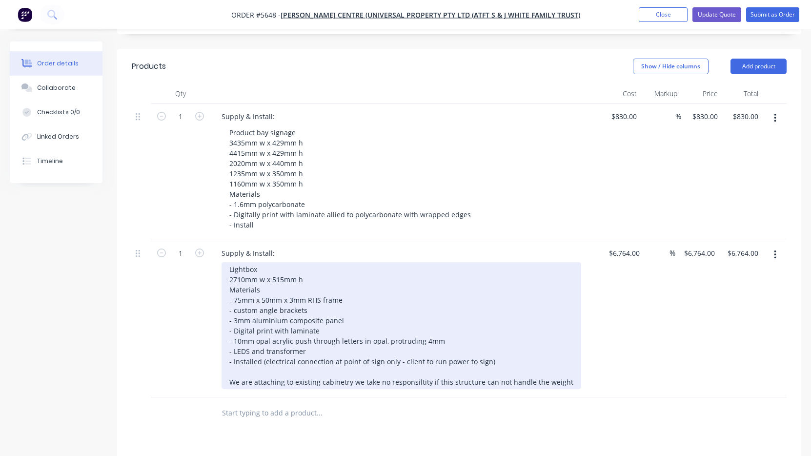
click at [413, 348] on div "Lightbox 2710mm w x 515mm h Materials - 75mm x 50mm x 3mm RHS frame - custom an…" at bounding box center [402, 325] width 360 height 127
click at [413, 359] on div "Lightbox 2710mm w x 515mm h Materials - 75mm x 50mm x 3mm RHS frame - custom an…" at bounding box center [402, 325] width 360 height 127
click at [404, 357] on div "Lightbox 2710mm w x 515mm h Materials - 75mm x 50mm x 3mm RHS frame - custom an…" at bounding box center [402, 325] width 360 height 127
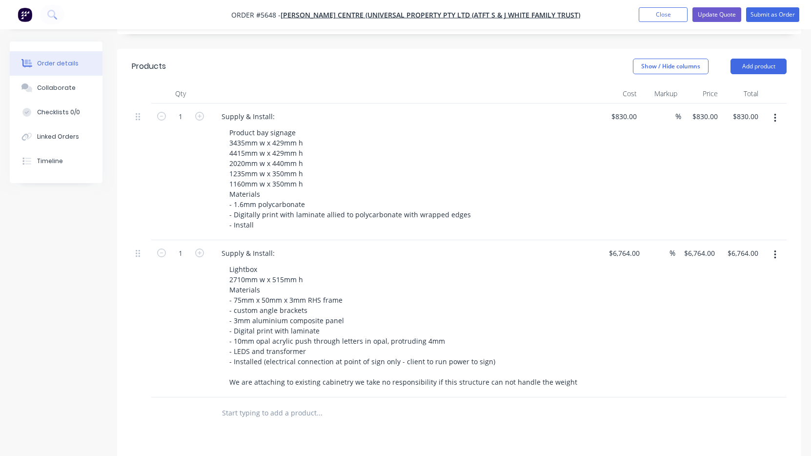
click at [442, 403] on div at bounding box center [360, 413] width 293 height 20
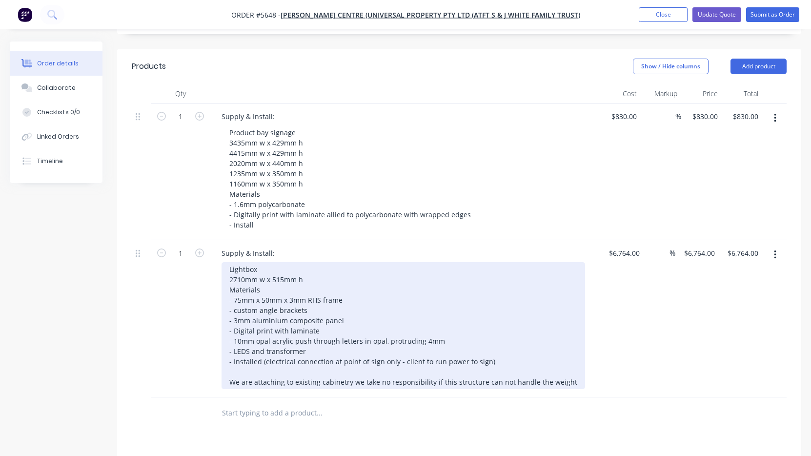
click at [335, 360] on div "Lightbox 2710mm w x 515mm h Materials - 75mm x 50mm x 3mm RHS frame - custom an…" at bounding box center [404, 325] width 364 height 127
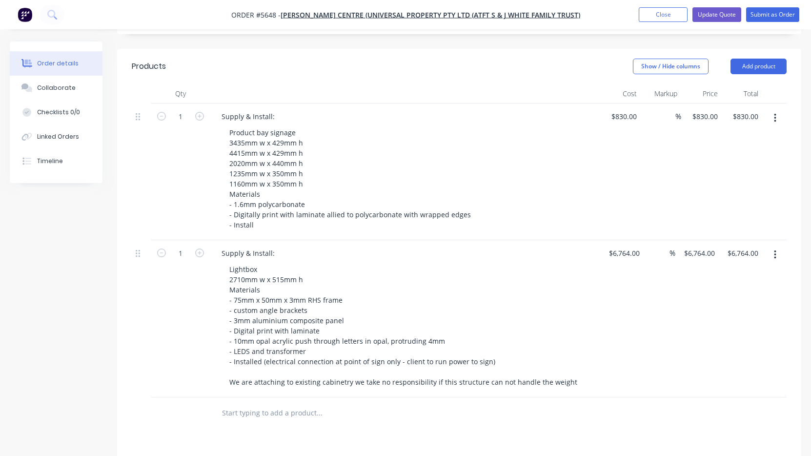
click at [618, 295] on div "$6,764.00 $6,764.00" at bounding box center [621, 318] width 43 height 157
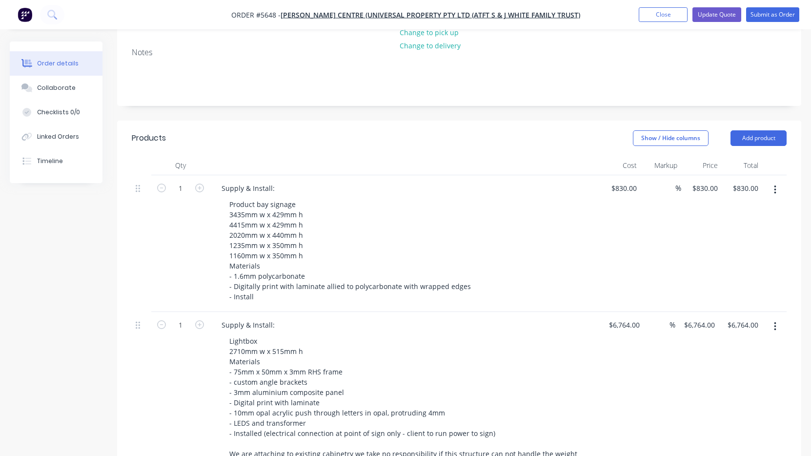
scroll to position [178, 0]
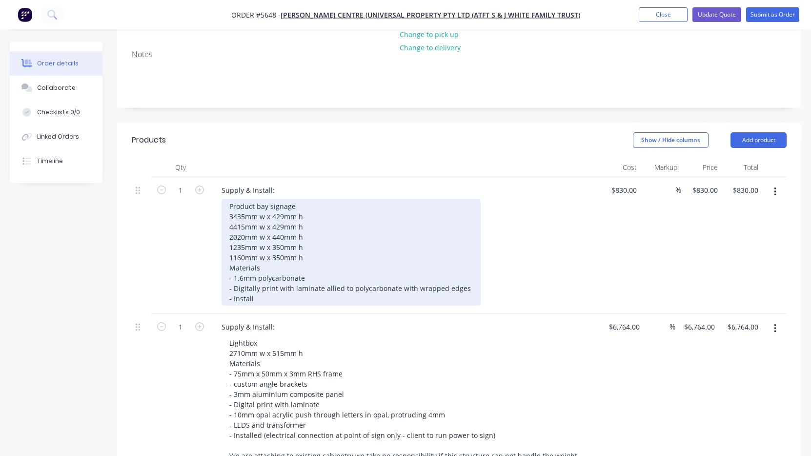
click at [271, 264] on div "Product bay signage 3435mm w x 429mm h 4415mm w x 429mm h 2020mm w x 440mm h 12…" at bounding box center [351, 252] width 259 height 106
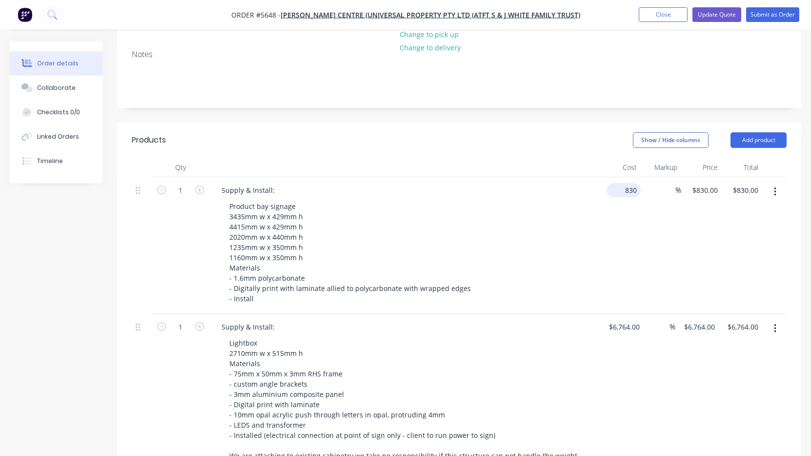
click at [624, 183] on input "830" at bounding box center [625, 190] width 30 height 14
type input "$2,166.00"
click at [584, 212] on div "Product bay signage 3435mm w x 429mm h 4415mm w x 429mm h 2020mm w x 440mm h 12…" at bounding box center [409, 252] width 375 height 106
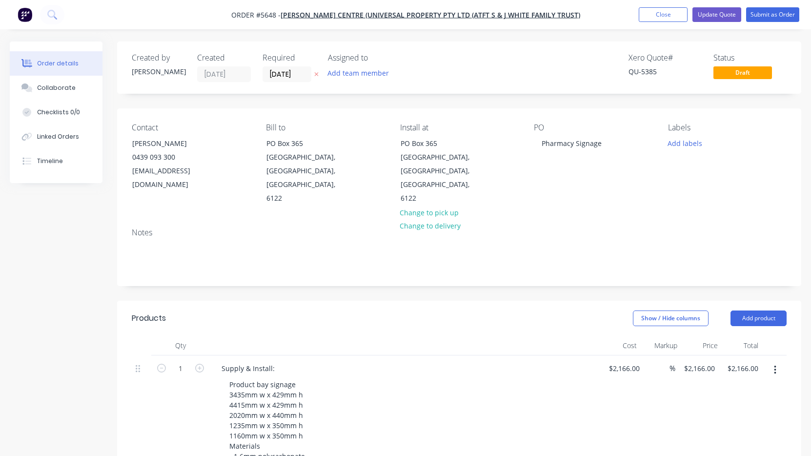
scroll to position [0, 0]
click at [714, 15] on button "Update Quote" at bounding box center [716, 14] width 49 height 15
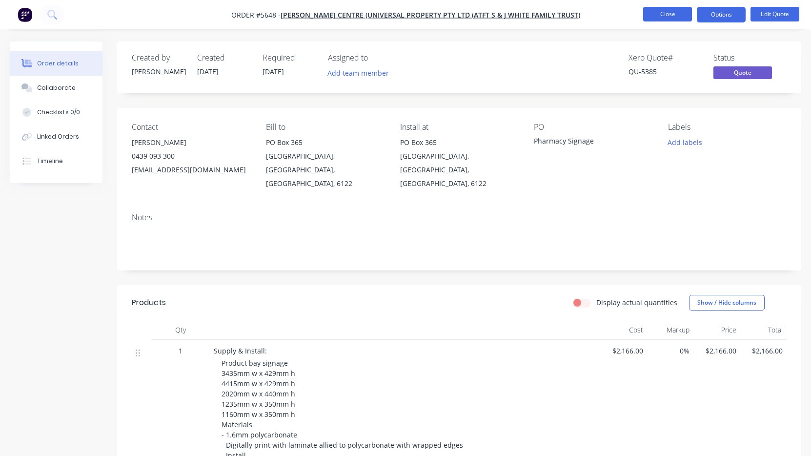
click at [672, 16] on button "Close" at bounding box center [667, 14] width 49 height 15
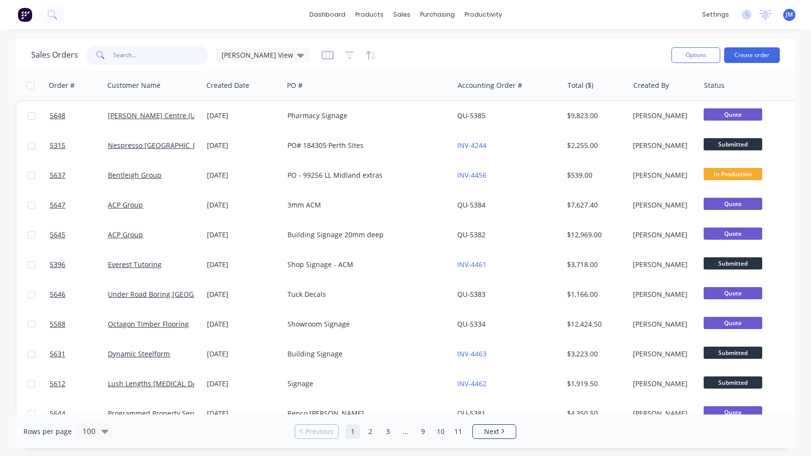
click at [183, 48] on input "text" at bounding box center [160, 55] width 95 height 20
click at [491, 44] on div "Workflow" at bounding box center [499, 46] width 29 height 9
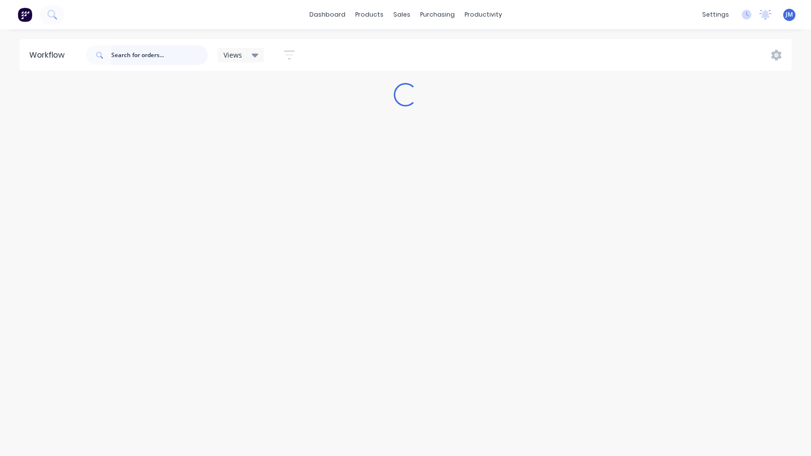
click at [172, 58] on input "text" at bounding box center [159, 55] width 97 height 20
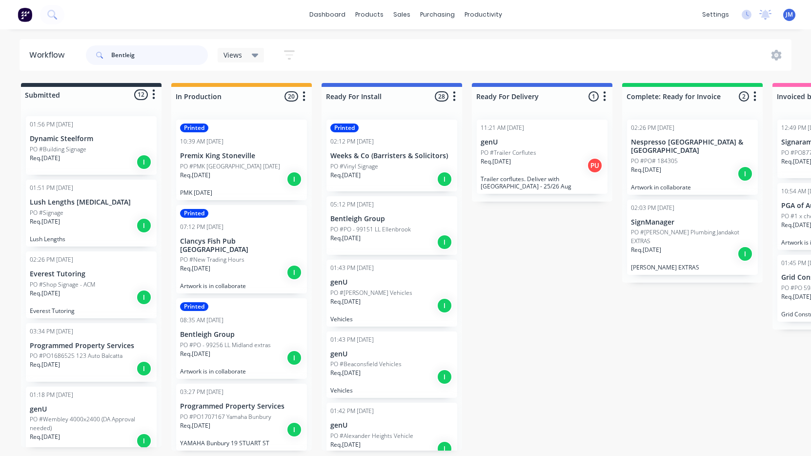
type input "Bentleigh"
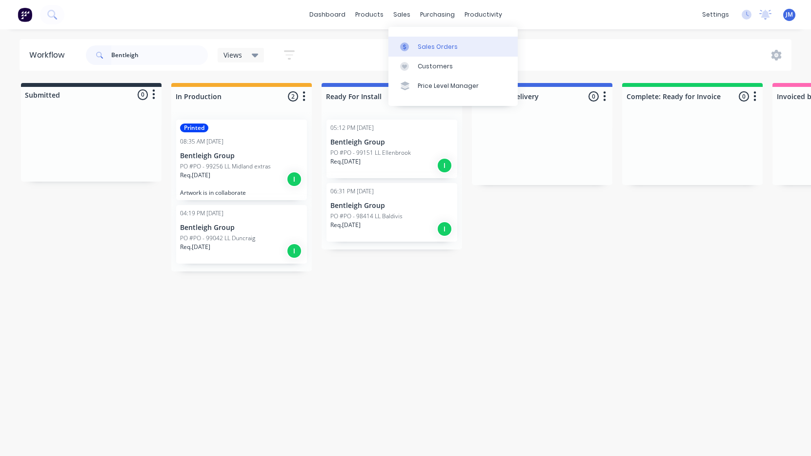
drag, startPoint x: 430, startPoint y: 49, endPoint x: 424, endPoint y: 49, distance: 5.4
click at [430, 49] on div "Sales Orders" at bounding box center [438, 46] width 40 height 9
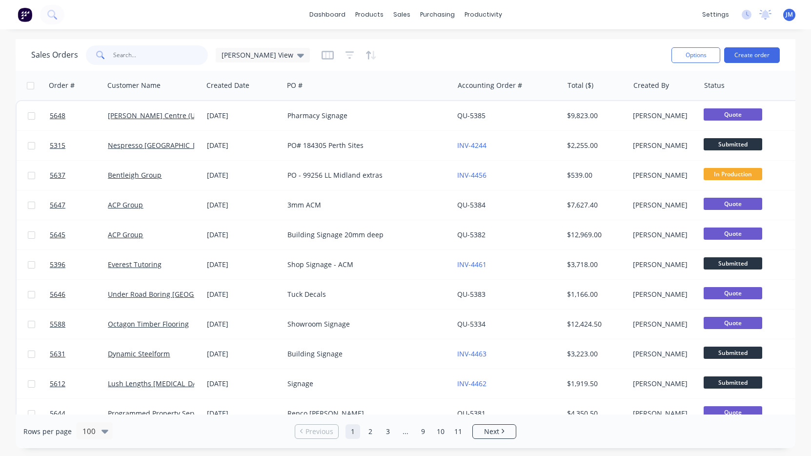
click at [152, 55] on input "text" at bounding box center [160, 55] width 95 height 20
type input "bentleigh"
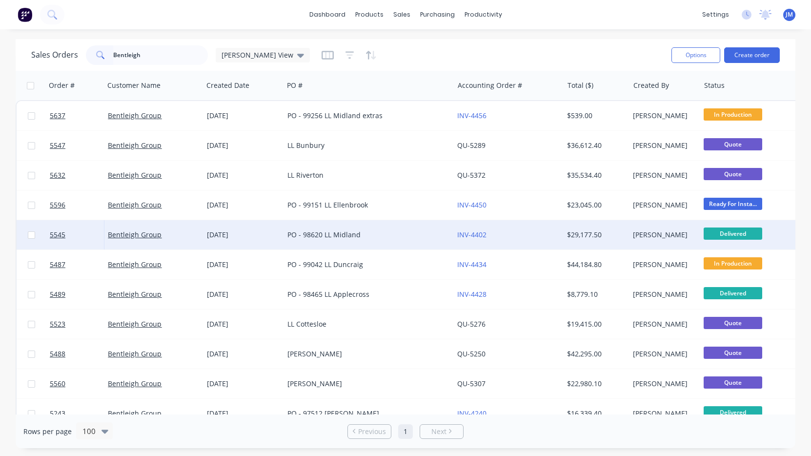
click at [326, 235] on div "PO - 98620 LL Midland" at bounding box center [364, 235] width 154 height 10
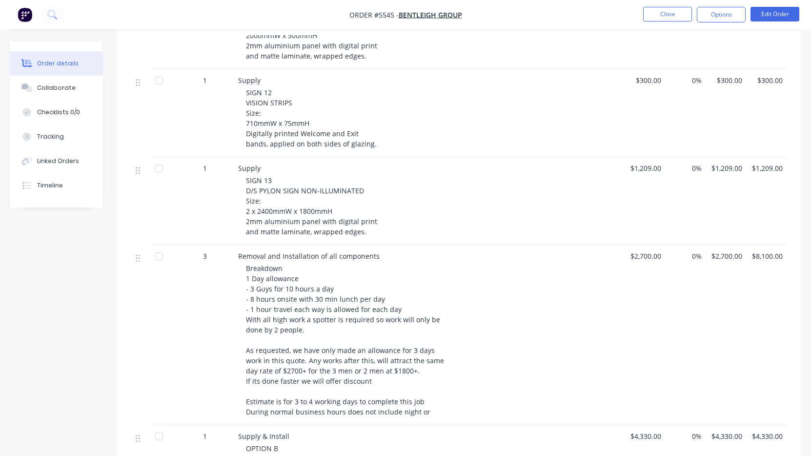
scroll to position [1242, 0]
click at [649, 20] on button "Close" at bounding box center [667, 14] width 49 height 15
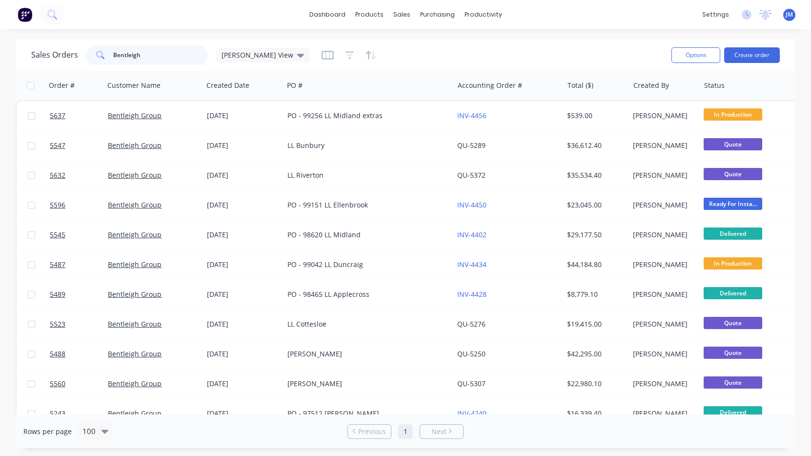
click at [155, 59] on input "Bentleigh" at bounding box center [160, 55] width 95 height 20
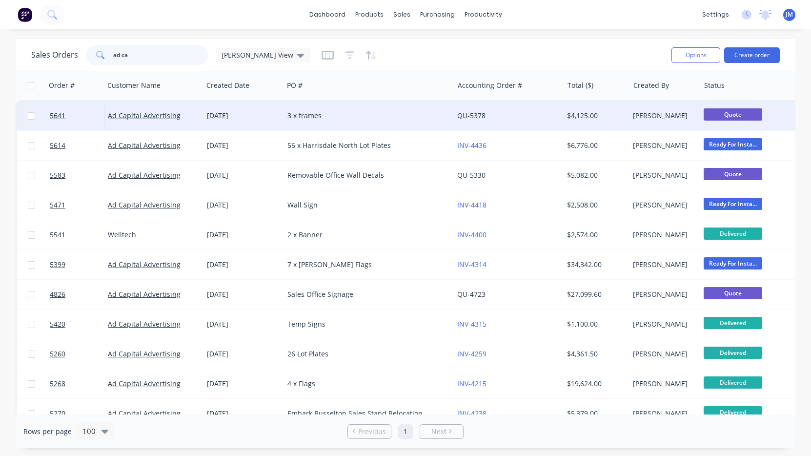
type input "ad ca"
click at [269, 122] on div "[DATE]" at bounding box center [243, 115] width 81 height 29
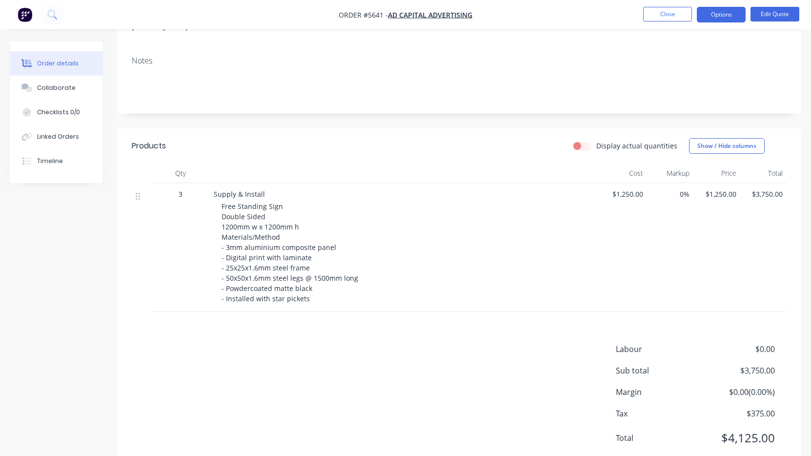
scroll to position [154, 0]
click at [775, 6] on nav "Order #5641 - Ad Capital Advertising Close Options Edit Quote" at bounding box center [405, 14] width 811 height 29
click at [768, 13] on button "Edit Quote" at bounding box center [774, 14] width 49 height 15
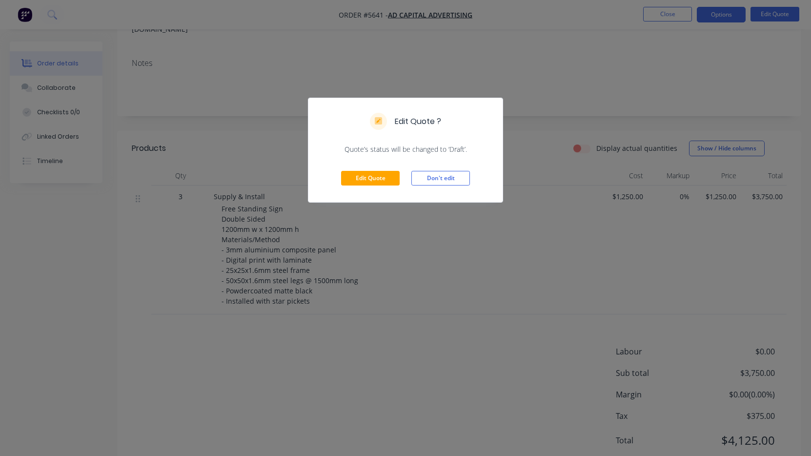
click at [371, 185] on div "Edit Quote Don't edit" at bounding box center [405, 178] width 194 height 48
click at [370, 182] on button "Edit Quote" at bounding box center [370, 178] width 59 height 15
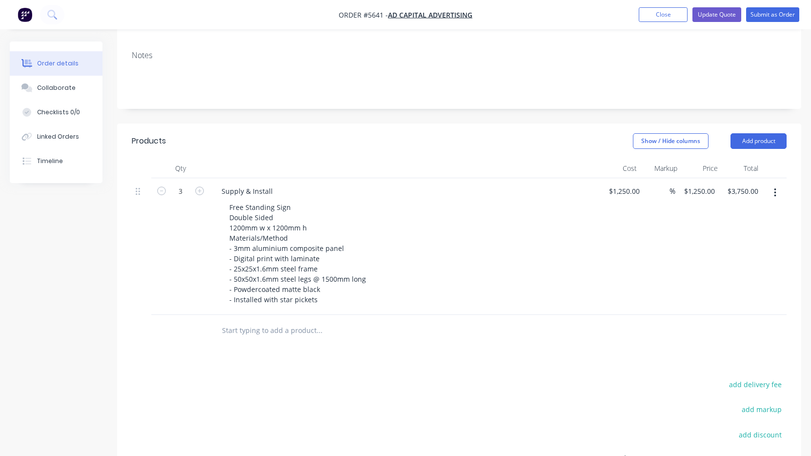
scroll to position [178, 0]
click at [777, 183] on button "button" at bounding box center [775, 192] width 23 height 18
click at [755, 230] on div "Duplicate" at bounding box center [740, 237] width 75 height 14
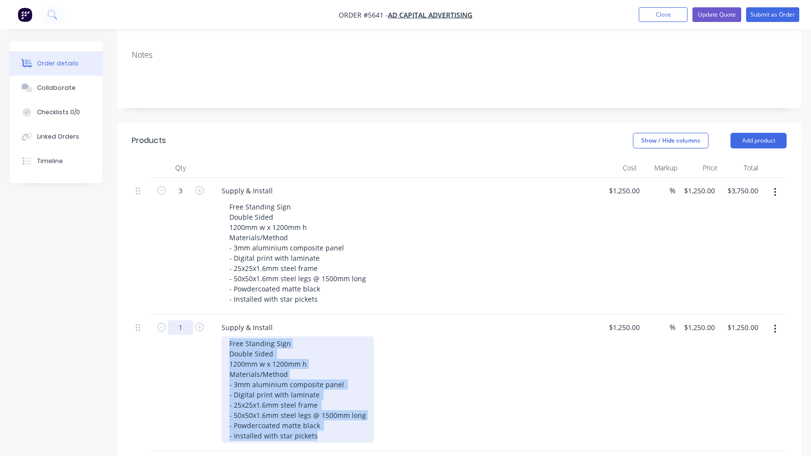
drag, startPoint x: 316, startPoint y: 411, endPoint x: 177, endPoint y: 304, distance: 175.4
click at [177, 314] on div "1 Supply & Install Free Standing Sign Double Sided 1200mm w x 1200mm h Material…" at bounding box center [459, 382] width 655 height 137
paste div
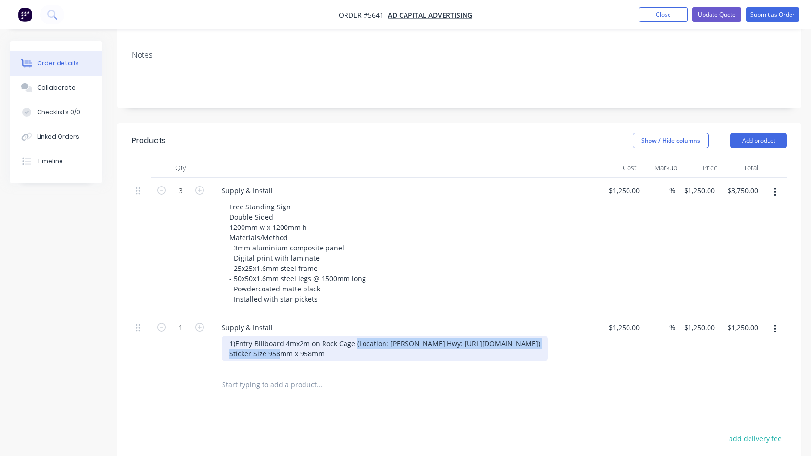
drag, startPoint x: 354, startPoint y: 315, endPoint x: 581, endPoint y: 319, distance: 226.4
click at [548, 336] on div "1)Entry Billboard 4mx2m on Rock Cage (Location: [PERSON_NAME] Hwy: [URL][DOMAIN…" at bounding box center [385, 348] width 326 height 24
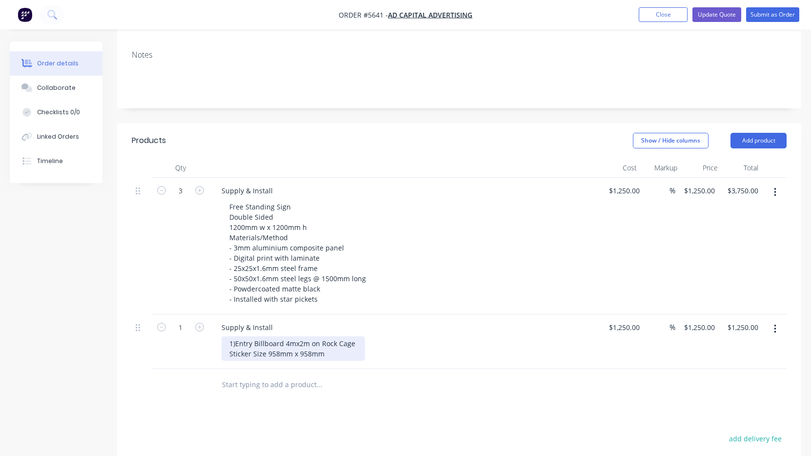
click at [325, 336] on div "1)Entry Billboard 4mx2m on Rock Cage Sticker Size 958mm x 958mm" at bounding box center [293, 348] width 143 height 24
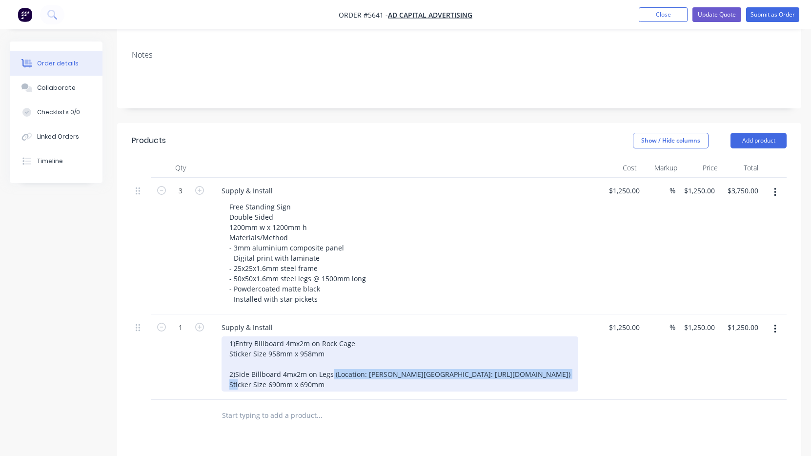
drag, startPoint x: 331, startPoint y: 349, endPoint x: 579, endPoint y: 350, distance: 247.4
click at [579, 350] on div "1)Entry Billboard 4mx2m on Rock Cage Sticker Size 958mm x 958mm 2)Side Billboar…" at bounding box center [409, 363] width 375 height 55
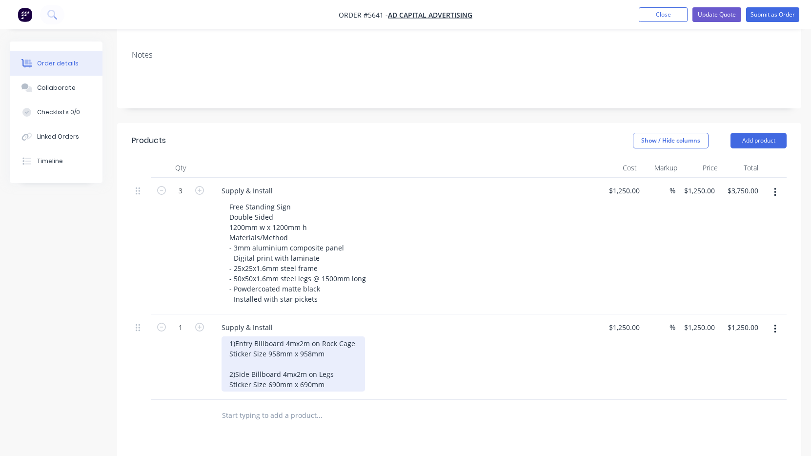
click at [343, 358] on div "1)Entry Billboard 4mx2m on Rock Cage Sticker Size 958mm x 958mm 2)Side Billboar…" at bounding box center [293, 363] width 143 height 55
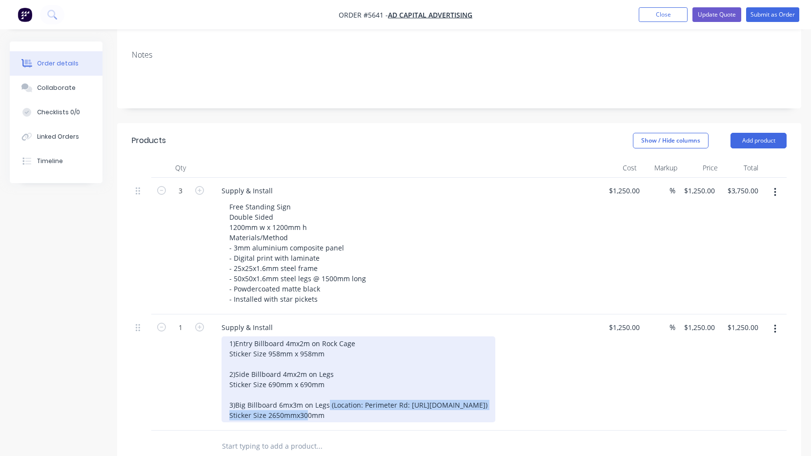
drag, startPoint x: 328, startPoint y: 376, endPoint x: 575, endPoint y: 377, distance: 246.9
click at [575, 377] on div "1)Entry Billboard 4mx2m on Rock Cage Sticker Size 958mm x 958mm 2)Side Billboar…" at bounding box center [409, 379] width 375 height 86
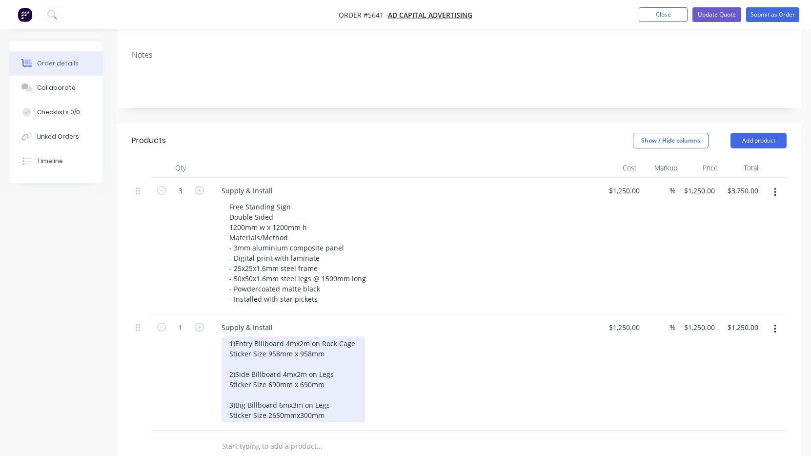
click at [332, 389] on div "1)Entry Billboard 4mx2m on Rock Cage Sticker Size 958mm x 958mm 2)Side Billboar…" at bounding box center [293, 379] width 143 height 86
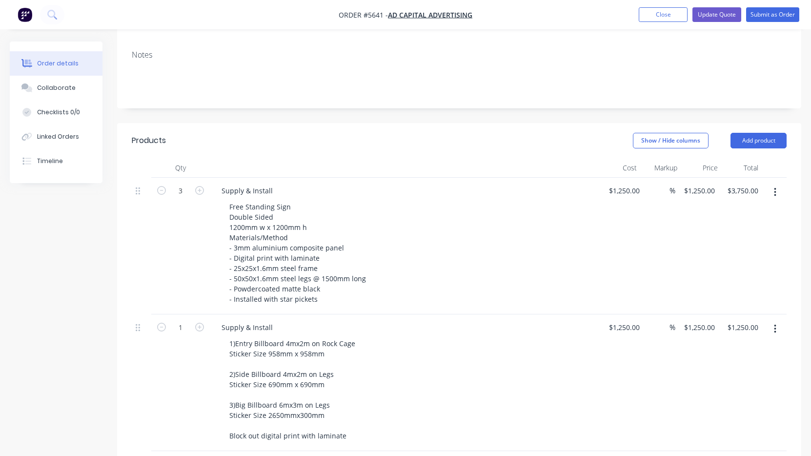
click at [446, 386] on div "1)Entry Billboard 4mx2m on Rock Cage Sticker Size 958mm x 958mm 2)Side Billboar…" at bounding box center [409, 389] width 375 height 106
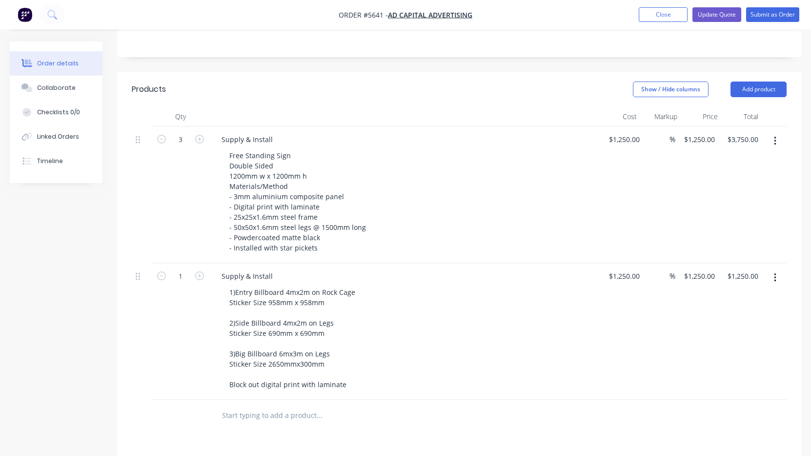
scroll to position [228, 0]
click at [627, 269] on input "1250" at bounding box center [627, 276] width 20 height 14
type input "$650.00"
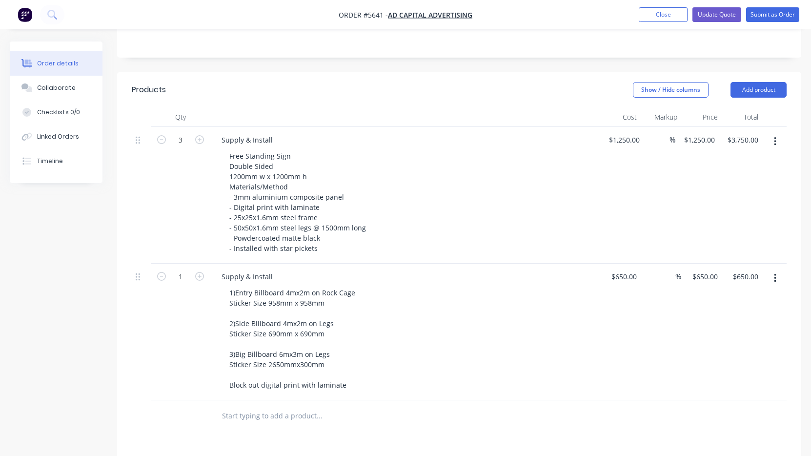
click at [610, 301] on div "$650.00 $650.00" at bounding box center [620, 331] width 40 height 137
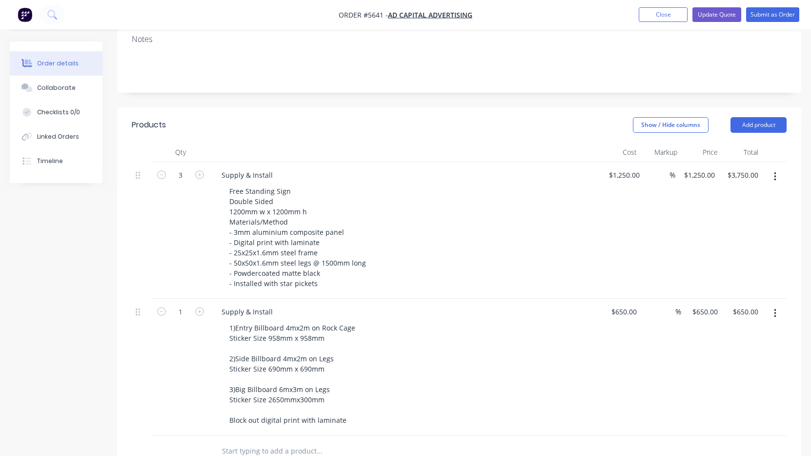
scroll to position [198, 0]
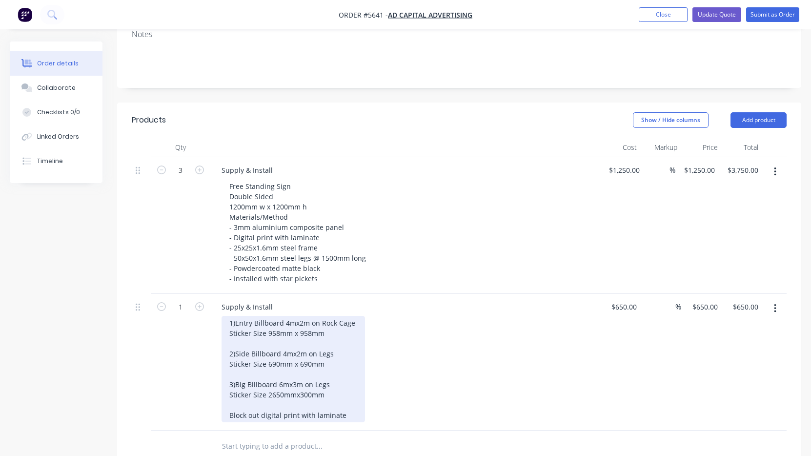
click at [345, 388] on div "1)Entry Billboard 4mx2m on Rock Cage Sticker Size 958mm x 958mm 2)Side Billboar…" at bounding box center [293, 369] width 143 height 106
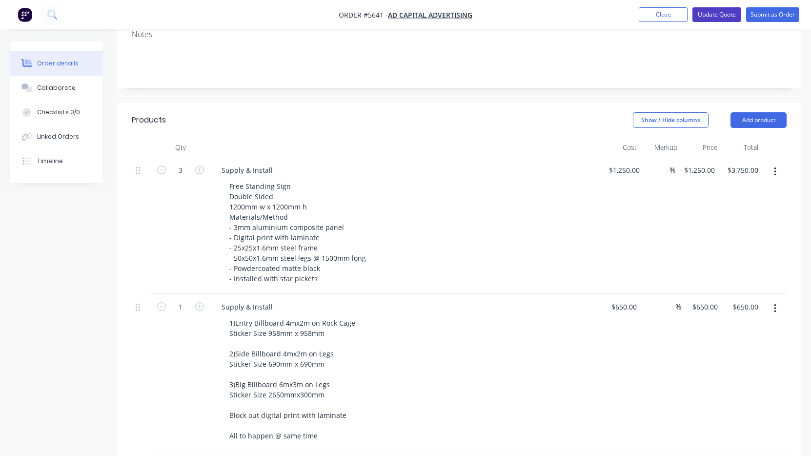
click at [721, 17] on button "Update Quote" at bounding box center [716, 14] width 49 height 15
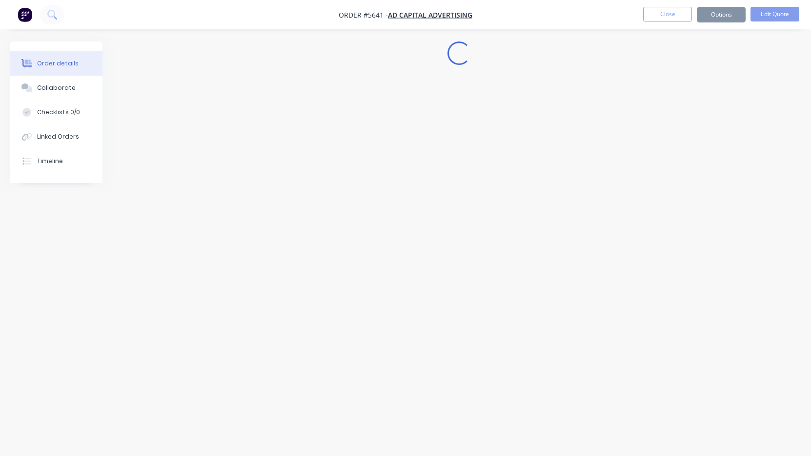
scroll to position [0, 0]
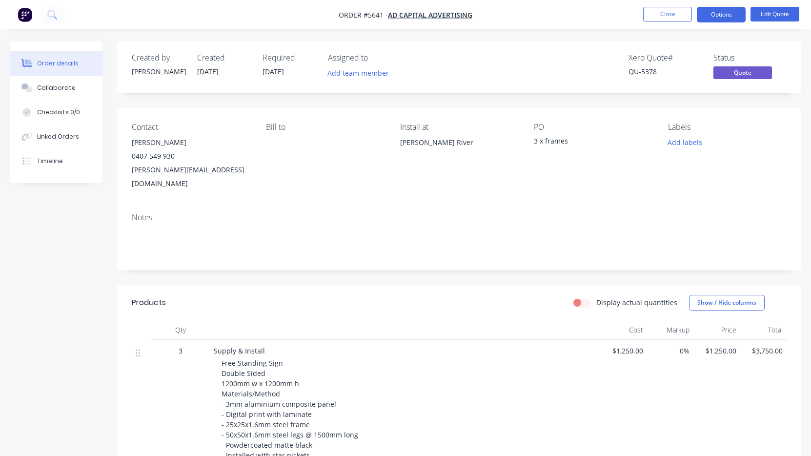
click at [722, 19] on button "Options" at bounding box center [721, 15] width 49 height 16
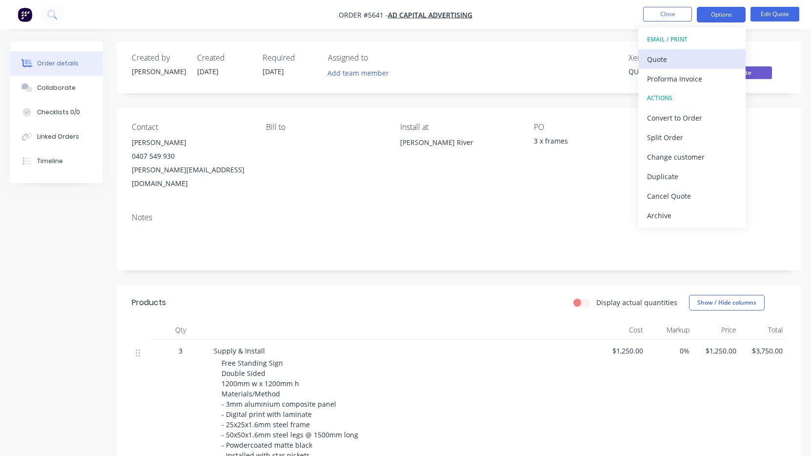
click at [706, 59] on div "Quote" at bounding box center [692, 59] width 90 height 14
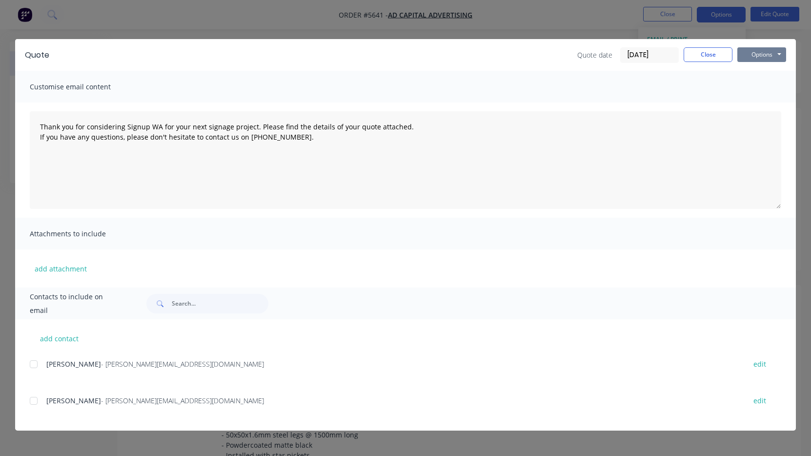
click at [763, 55] on button "Options" at bounding box center [761, 54] width 49 height 15
click at [767, 83] on button "Print" at bounding box center [768, 88] width 62 height 16
type textarea "Thank you for considering Signup WA for your next signage project. Please find …"
click at [670, 20] on div "Quote Quote date [DATE] Close Options Preview Print Email Customise email conte…" at bounding box center [405, 228] width 811 height 456
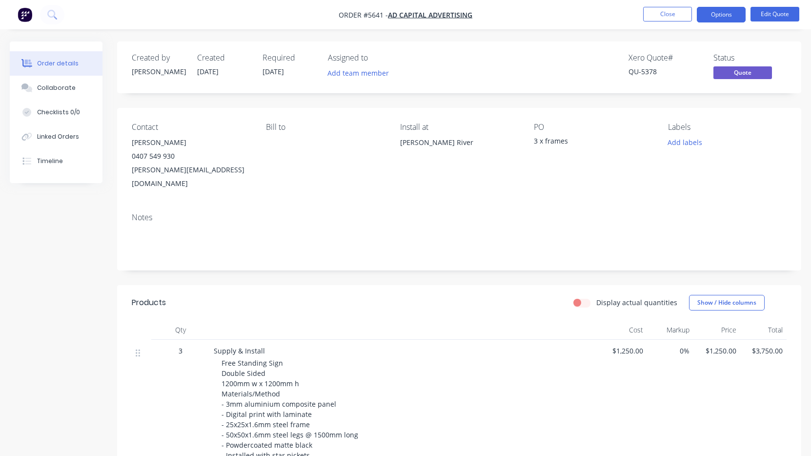
click at [670, 20] on button "Close" at bounding box center [667, 14] width 49 height 15
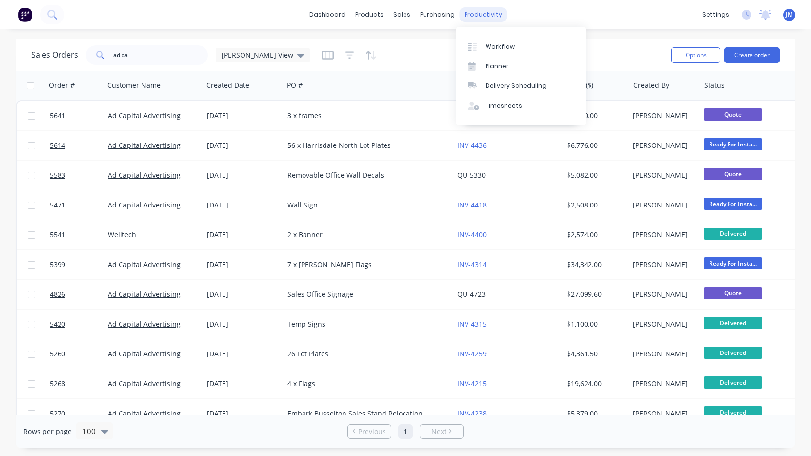
click at [474, 20] on div "productivity" at bounding box center [483, 14] width 47 height 15
click at [488, 42] on div "Workflow" at bounding box center [499, 46] width 29 height 9
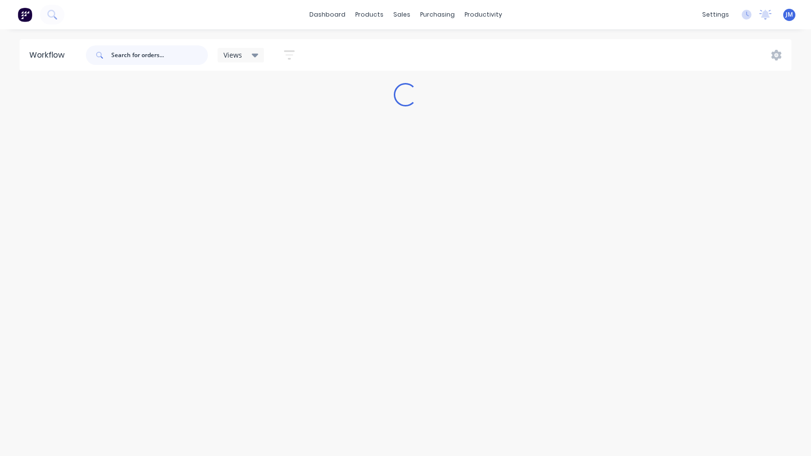
click at [148, 61] on input "text" at bounding box center [159, 55] width 97 height 20
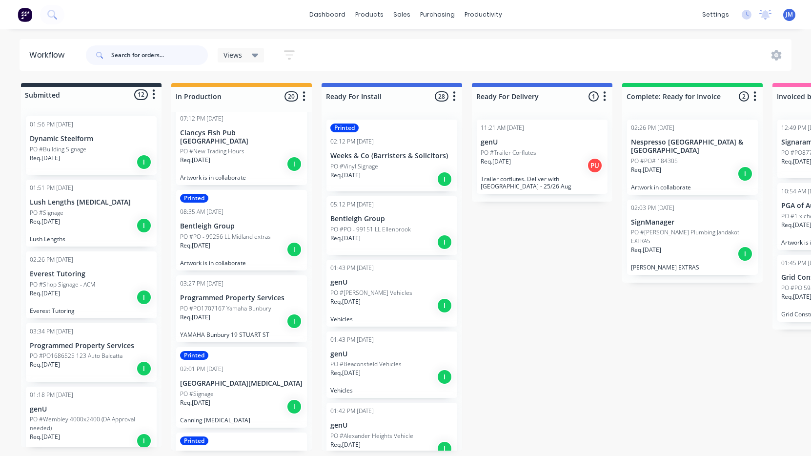
scroll to position [115, 0]
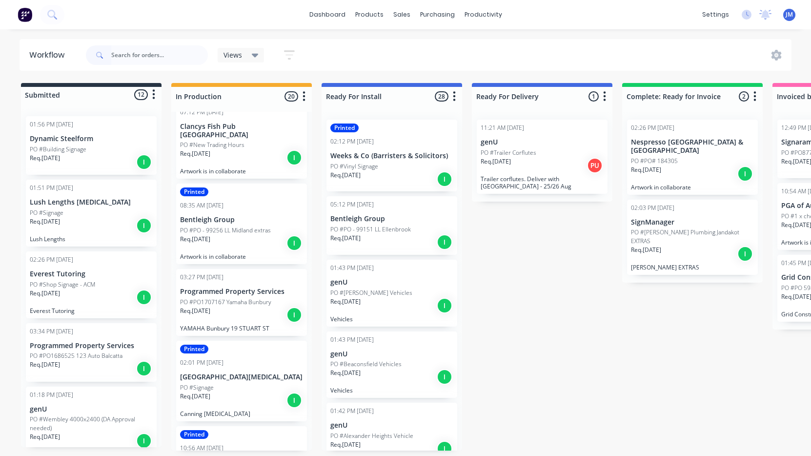
click at [245, 235] on div "Req. [DATE] I" at bounding box center [241, 243] width 123 height 17
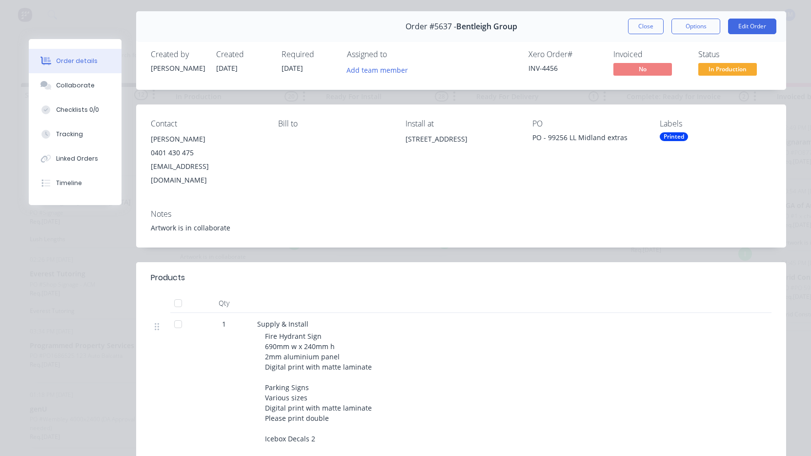
scroll to position [25, 0]
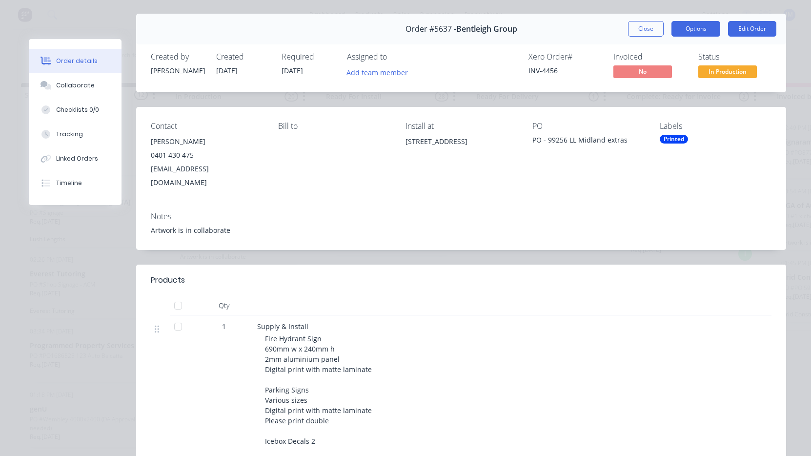
click at [699, 32] on button "Options" at bounding box center [695, 29] width 49 height 16
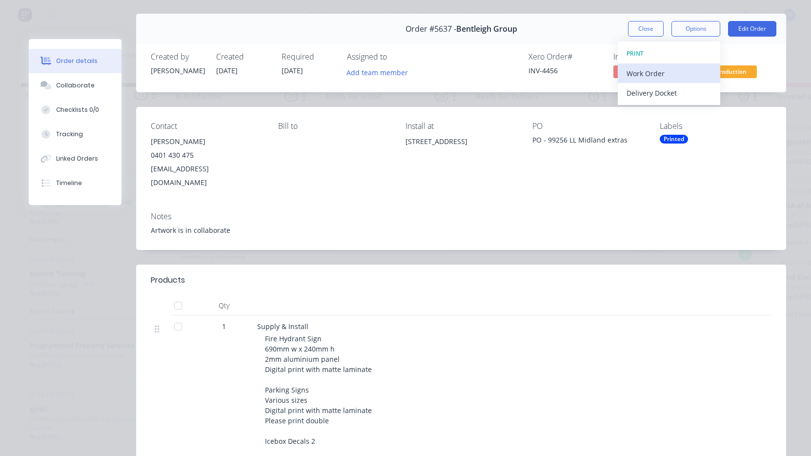
click at [678, 75] on div "Work Order" at bounding box center [668, 73] width 85 height 14
click at [670, 93] on div "Standard" at bounding box center [668, 93] width 85 height 14
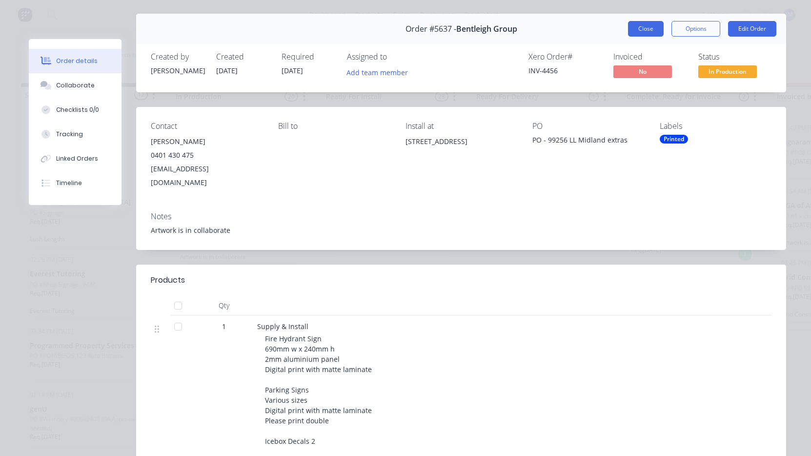
click at [644, 27] on button "Close" at bounding box center [646, 29] width 36 height 16
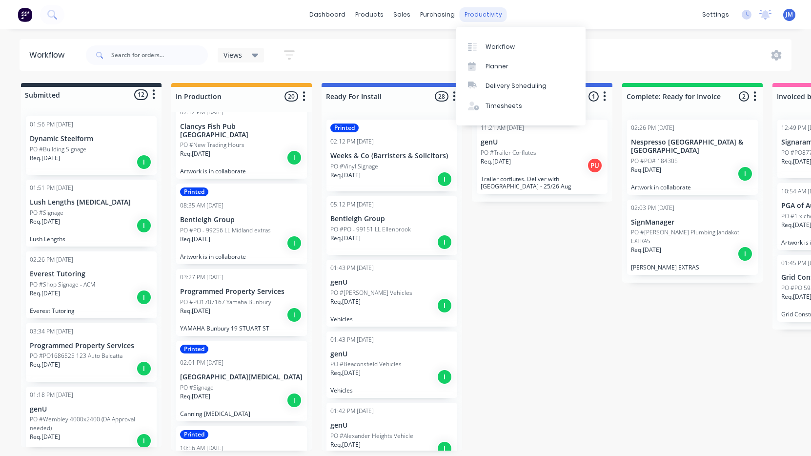
click at [481, 13] on div "productivity" at bounding box center [483, 14] width 47 height 15
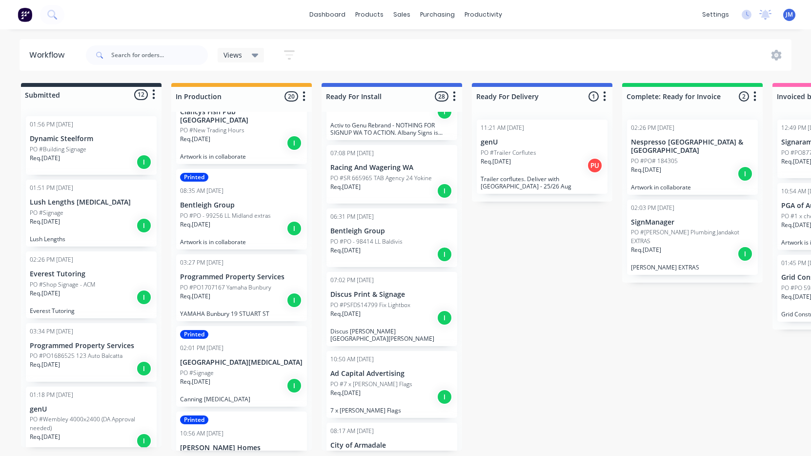
scroll to position [1451, 0]
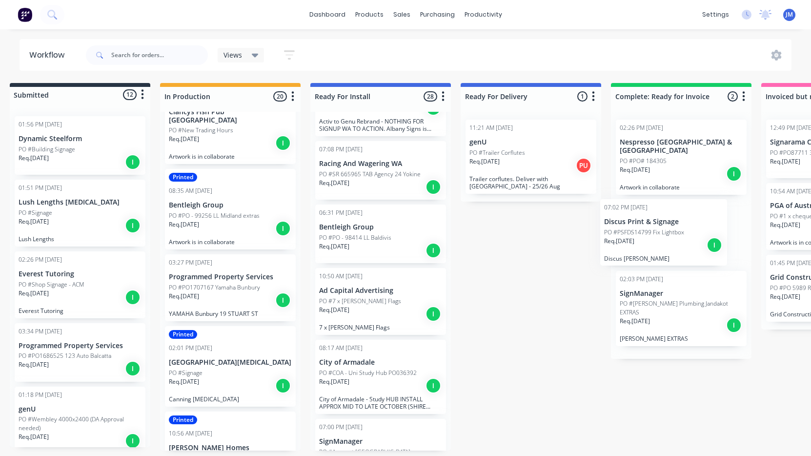
drag, startPoint x: 377, startPoint y: 308, endPoint x: 659, endPoint y: 237, distance: 291.0
click at [659, 237] on div "Submitted 12 Status colour #273444 hex #273444 Save Cancel Summaries Total orde…" at bounding box center [582, 266] width 1203 height 367
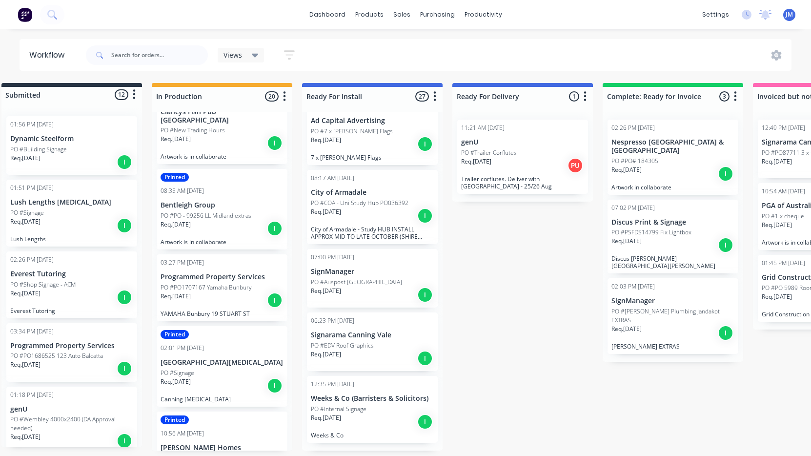
scroll to position [1621, 0]
click at [363, 286] on p "PO #Auspost [GEOGRAPHIC_DATA]" at bounding box center [356, 282] width 91 height 9
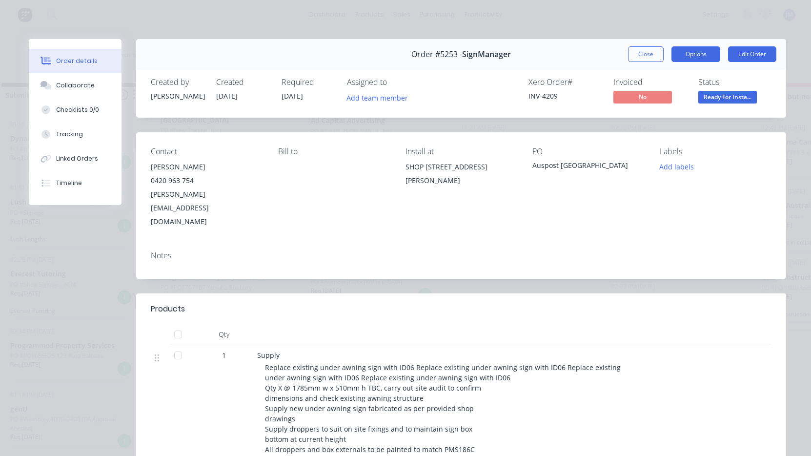
click at [707, 53] on button "Options" at bounding box center [695, 54] width 49 height 16
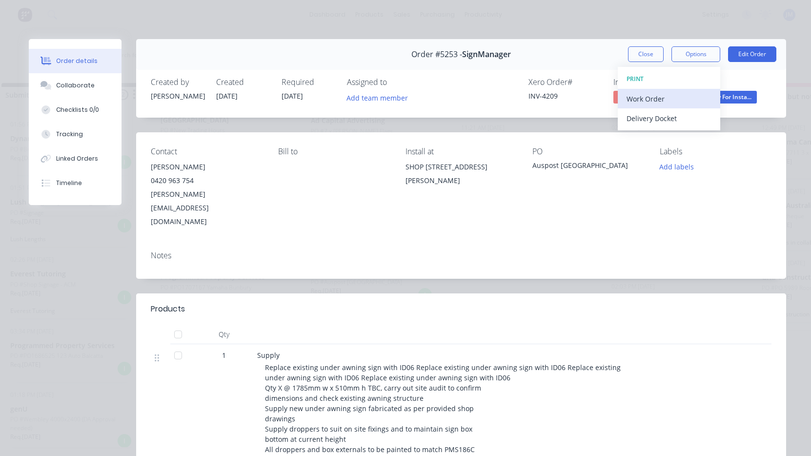
click at [693, 93] on div "Work Order" at bounding box center [668, 99] width 85 height 14
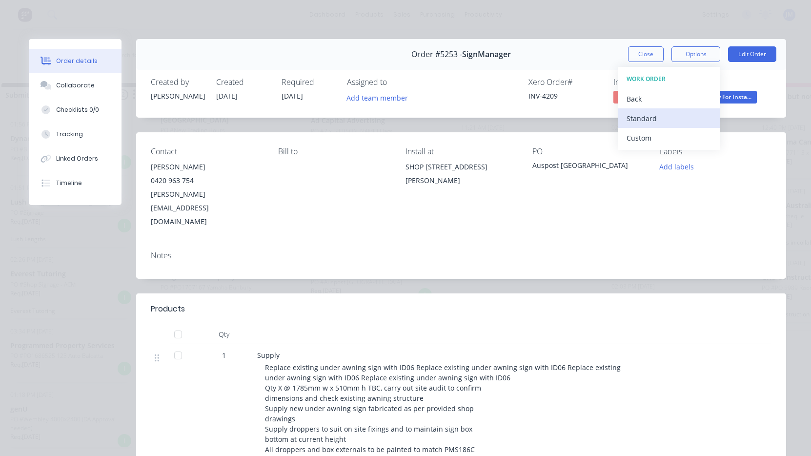
click at [689, 114] on div "Standard" at bounding box center [668, 118] width 85 height 14
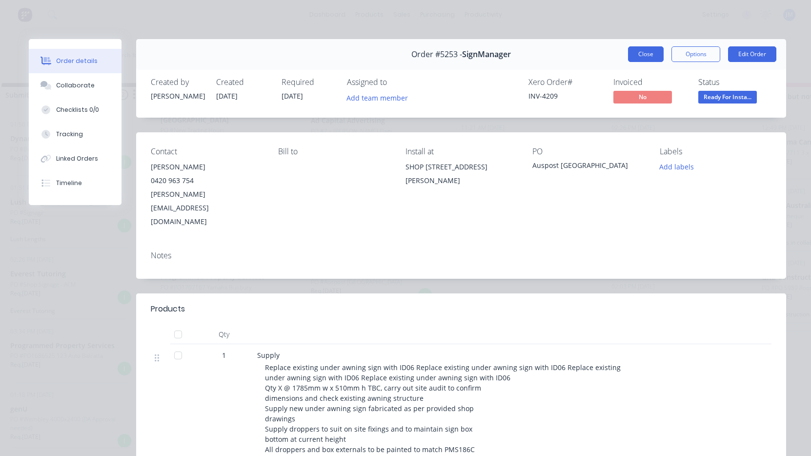
click at [643, 54] on button "Close" at bounding box center [646, 54] width 36 height 16
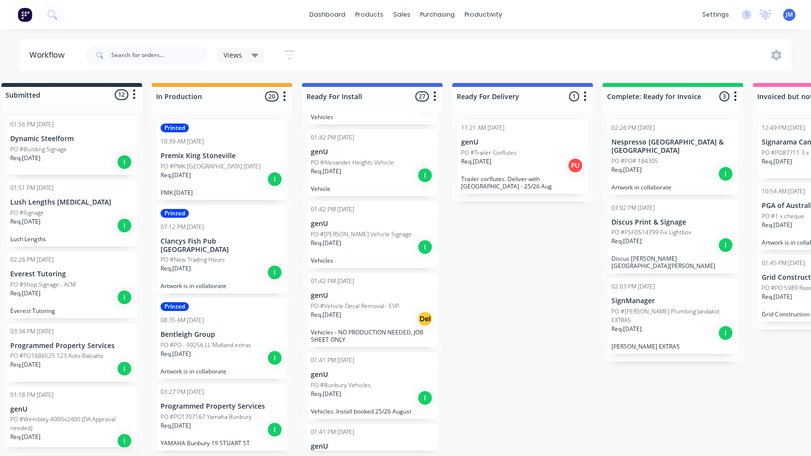
scroll to position [0, 0]
click at [186, 46] on input "text" at bounding box center [159, 55] width 97 height 20
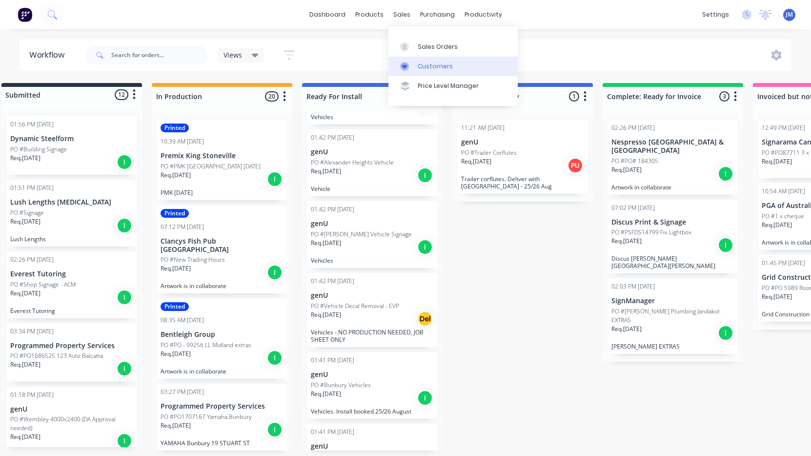
click at [432, 58] on link "Customers" at bounding box center [452, 67] width 129 height 20
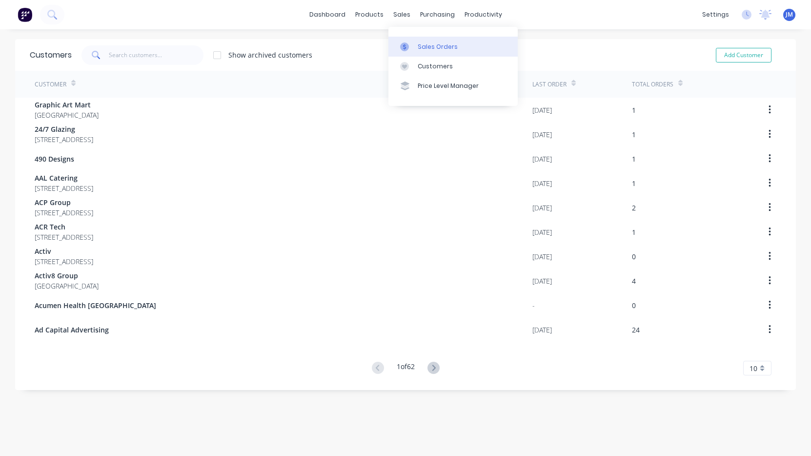
click at [412, 41] on link "Sales Orders" at bounding box center [452, 47] width 129 height 20
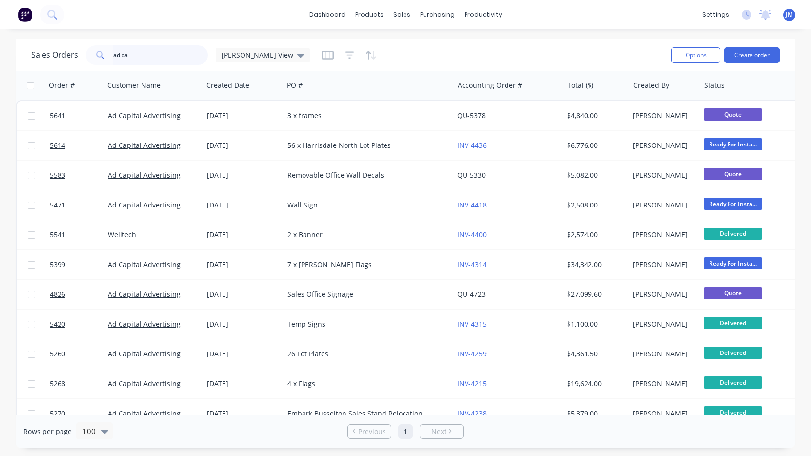
click at [122, 62] on input "ad ca" at bounding box center [160, 55] width 95 height 20
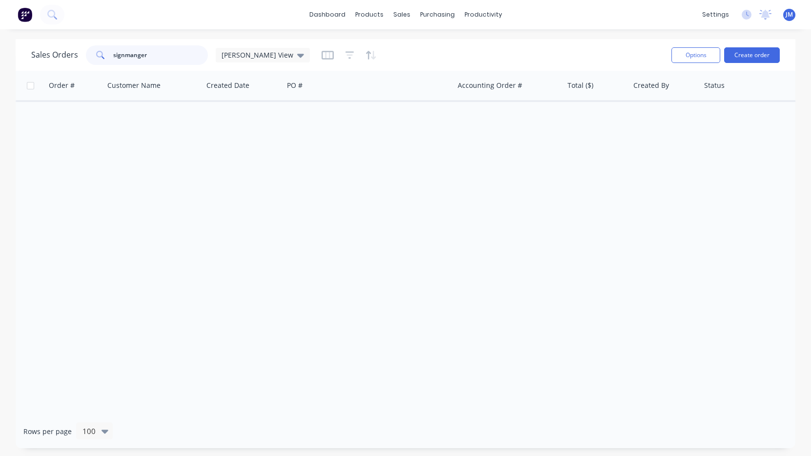
click at [137, 54] on input "signmanger" at bounding box center [160, 55] width 95 height 20
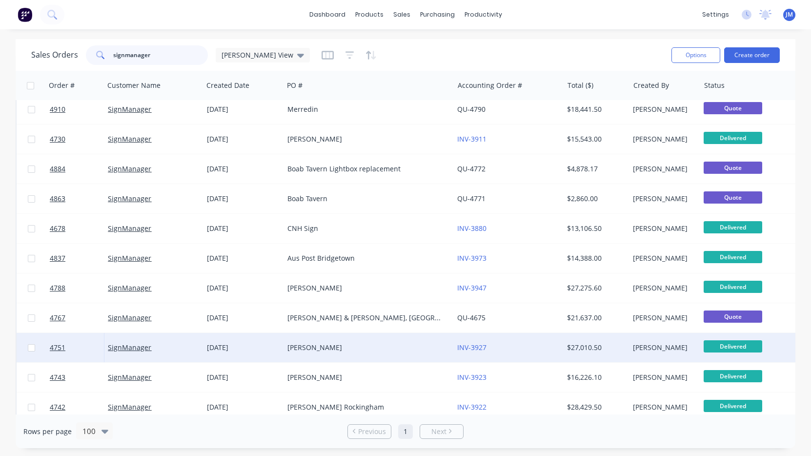
scroll to position [632, 0]
type input "signmanager"
click at [320, 340] on div "[PERSON_NAME]" at bounding box center [368, 346] width 170 height 29
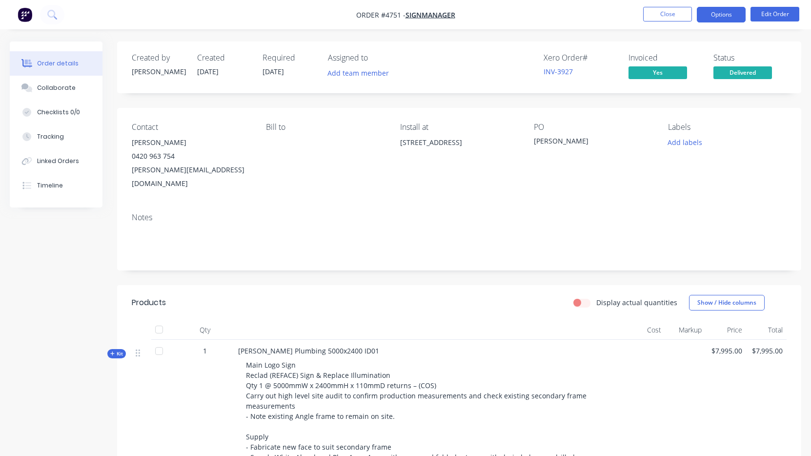
click at [727, 13] on button "Options" at bounding box center [721, 15] width 49 height 16
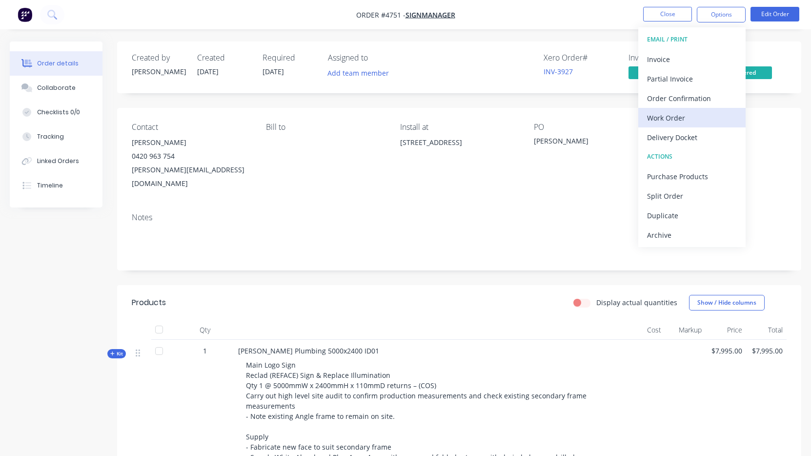
click at [698, 113] on div "Work Order" at bounding box center [692, 118] width 90 height 14
click at [670, 118] on div "Custom" at bounding box center [692, 118] width 90 height 14
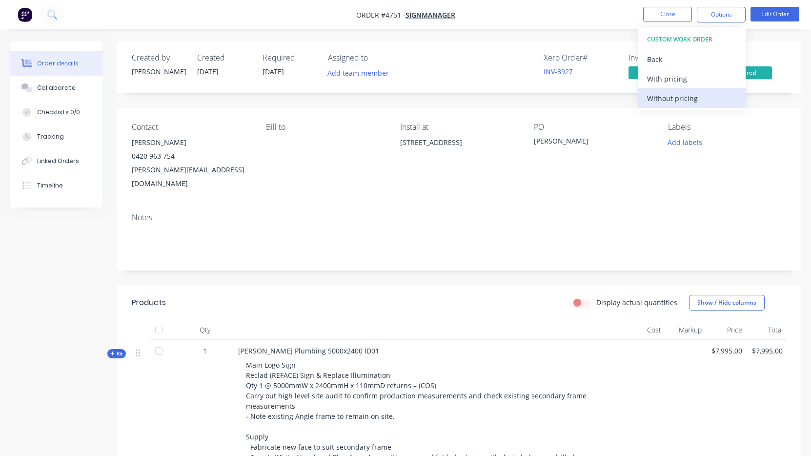
click at [659, 96] on div "Without pricing" at bounding box center [692, 98] width 90 height 14
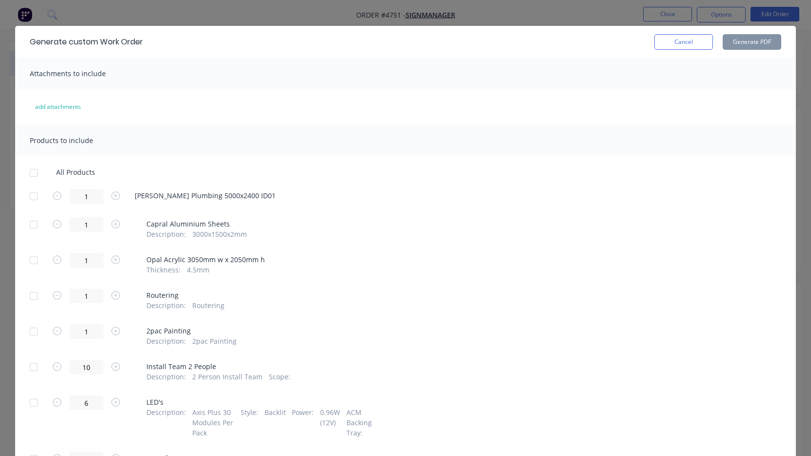
scroll to position [4, 0]
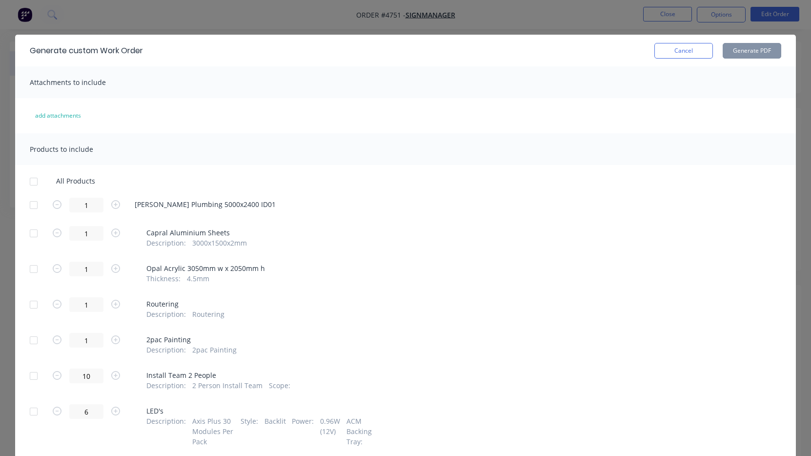
click at [754, 59] on div "Generate custom Work Order Cancel Generate PDF" at bounding box center [405, 51] width 781 height 32
click at [36, 203] on div at bounding box center [34, 205] width 20 height 20
click at [34, 181] on div at bounding box center [34, 182] width 20 height 20
click at [32, 204] on div at bounding box center [34, 205] width 20 height 20
click at [32, 237] on div at bounding box center [34, 233] width 20 height 20
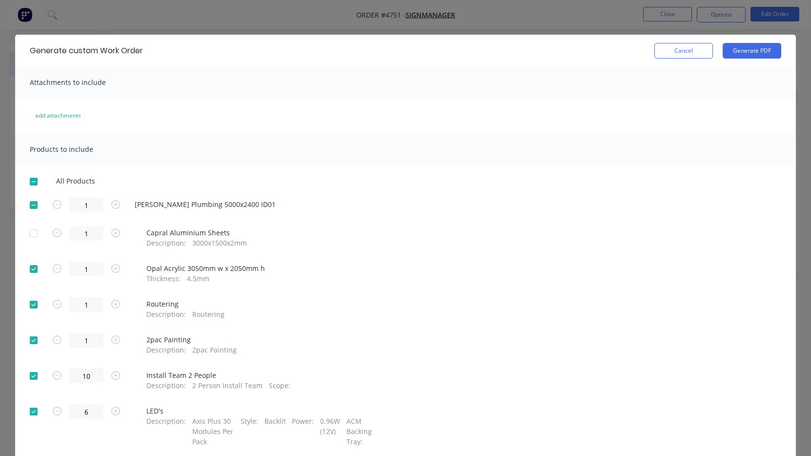
click at [33, 264] on div at bounding box center [34, 269] width 20 height 20
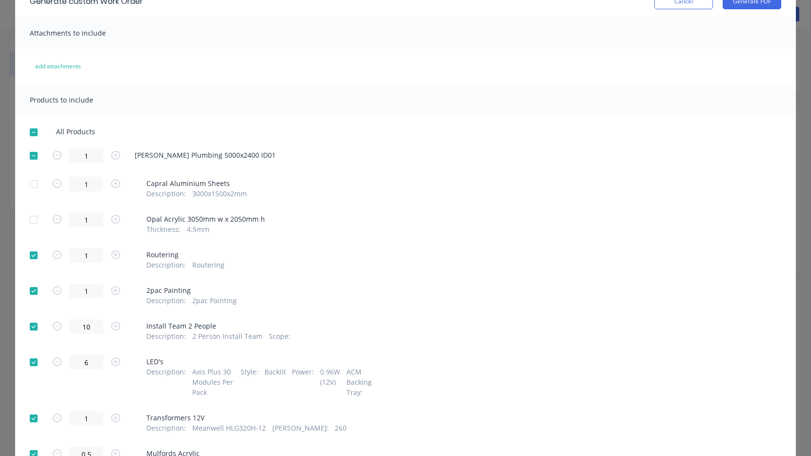
scroll to position [62, 0]
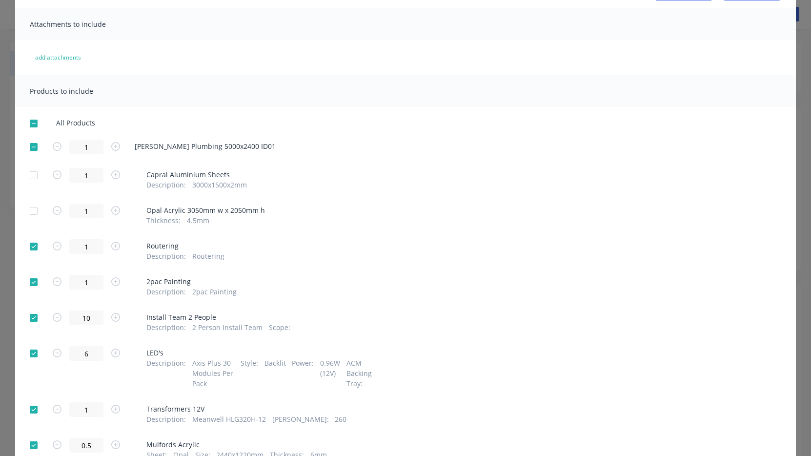
click at [32, 247] on div at bounding box center [34, 247] width 20 height 20
click at [33, 283] on div at bounding box center [34, 282] width 20 height 20
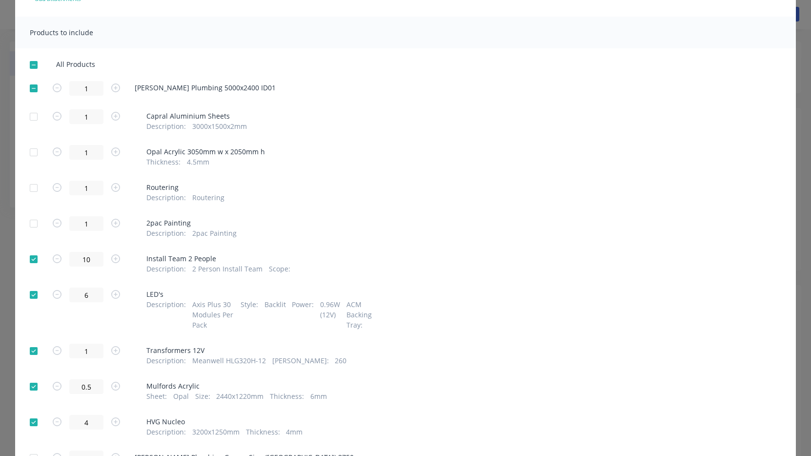
scroll to position [122, 0]
click at [32, 259] on div at bounding box center [34, 258] width 20 height 20
click at [32, 294] on div at bounding box center [34, 294] width 20 height 20
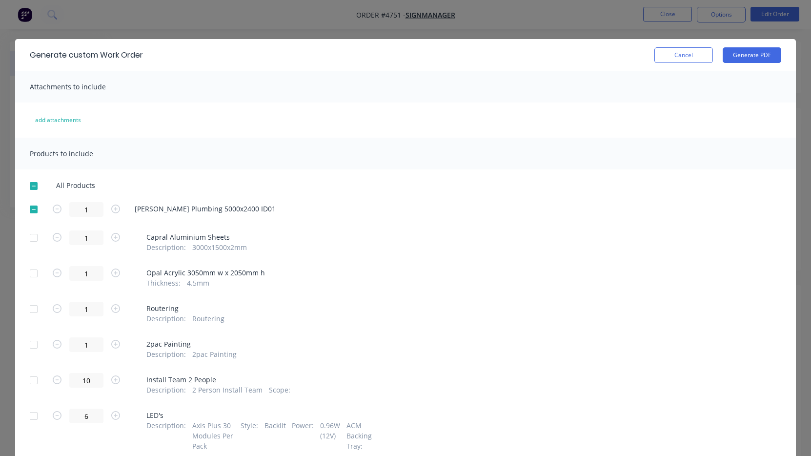
scroll to position [0, 0]
click at [765, 60] on button "Generate PDF" at bounding box center [752, 55] width 59 height 16
click at [669, 52] on button "Cancel" at bounding box center [683, 55] width 59 height 16
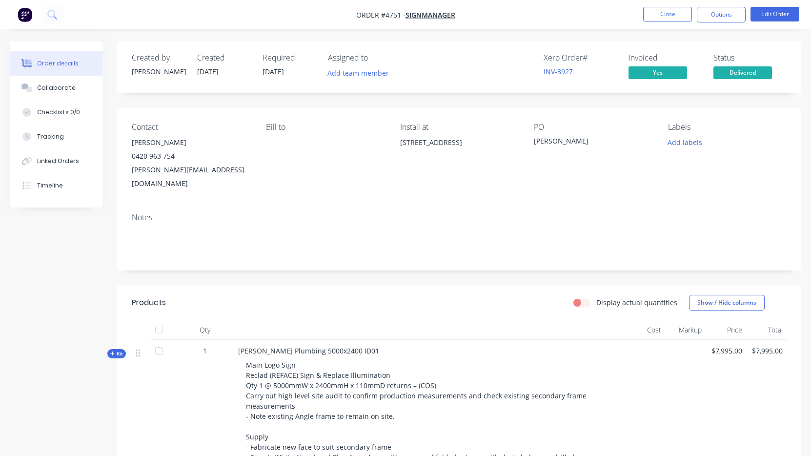
click at [659, 23] on nav "Order #4751 - SignManager Close Options Edit Order" at bounding box center [405, 14] width 811 height 29
click at [656, 16] on button "Close" at bounding box center [667, 14] width 49 height 15
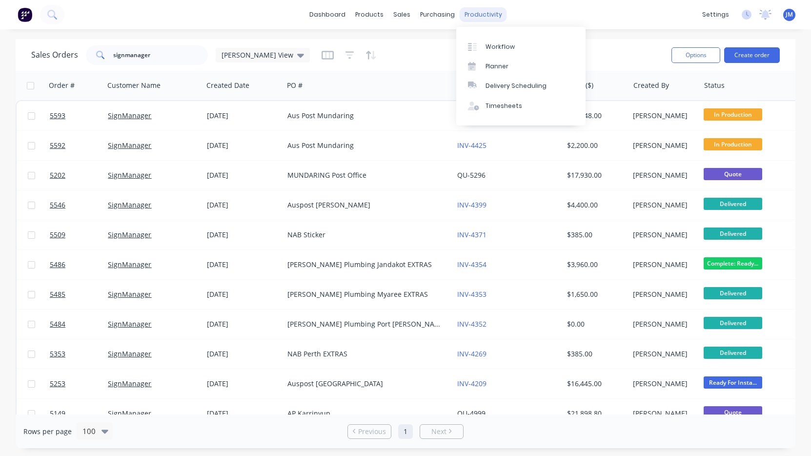
click at [473, 15] on div "productivity" at bounding box center [483, 14] width 47 height 15
click at [501, 43] on div "Workflow" at bounding box center [499, 46] width 29 height 9
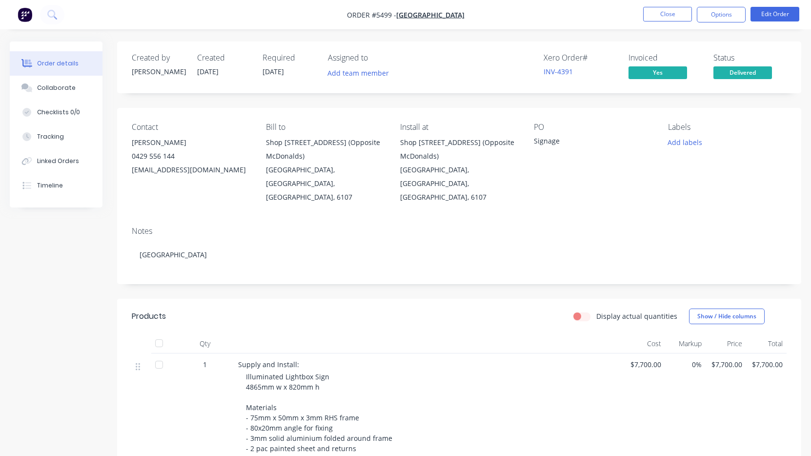
scroll to position [137, 0]
